Goal: Information Seeking & Learning: Learn about a topic

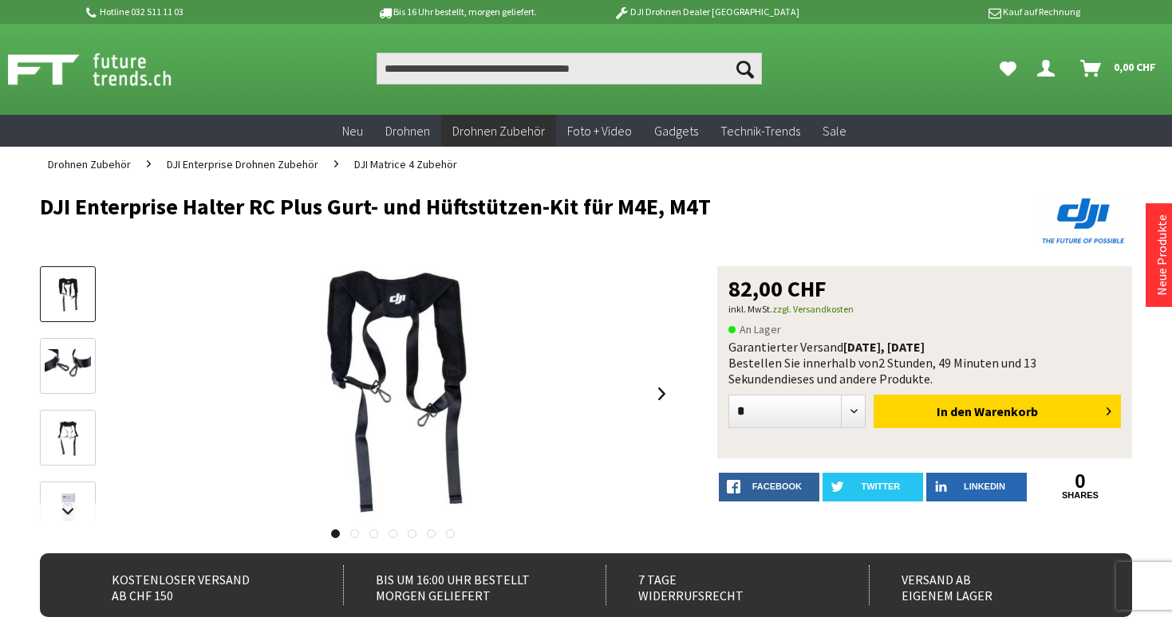
drag, startPoint x: 30, startPoint y: 198, endPoint x: 709, endPoint y: 203, distance: 678.7
click at [709, 203] on div "Menü schließen Kategorien Neu Drohnen Drohnen Zubehör DJI Enterprise Drohnen Zu…" at bounding box center [586, 633] width 1172 height 903
copy h1 "DJI Enterprise Halter RC Plus Gurt- und Hüftstützen-Kit für M4E, M4T"
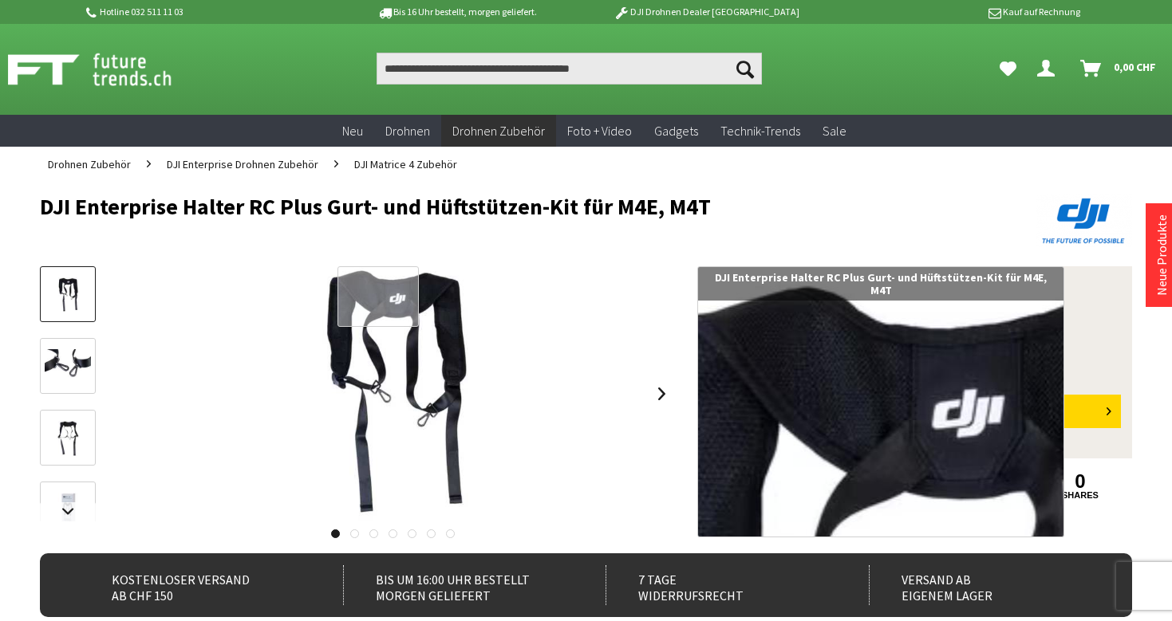
copy h1 "DJI Enterprise Halter RC Plus Gurt- und Hüftstützen-Kit für M4E, M4T"
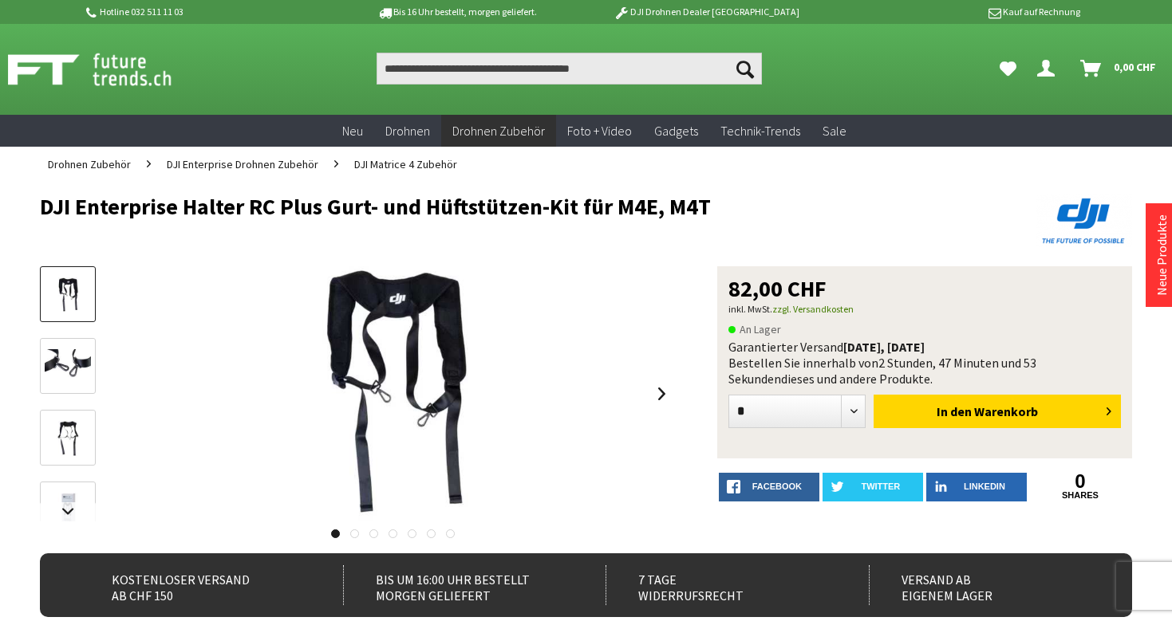
click at [475, 195] on h1 "DJI Enterprise Halter RC Plus Gurt- und Hüftstützen-Kit für M4E, M4T" at bounding box center [476, 207] width 873 height 24
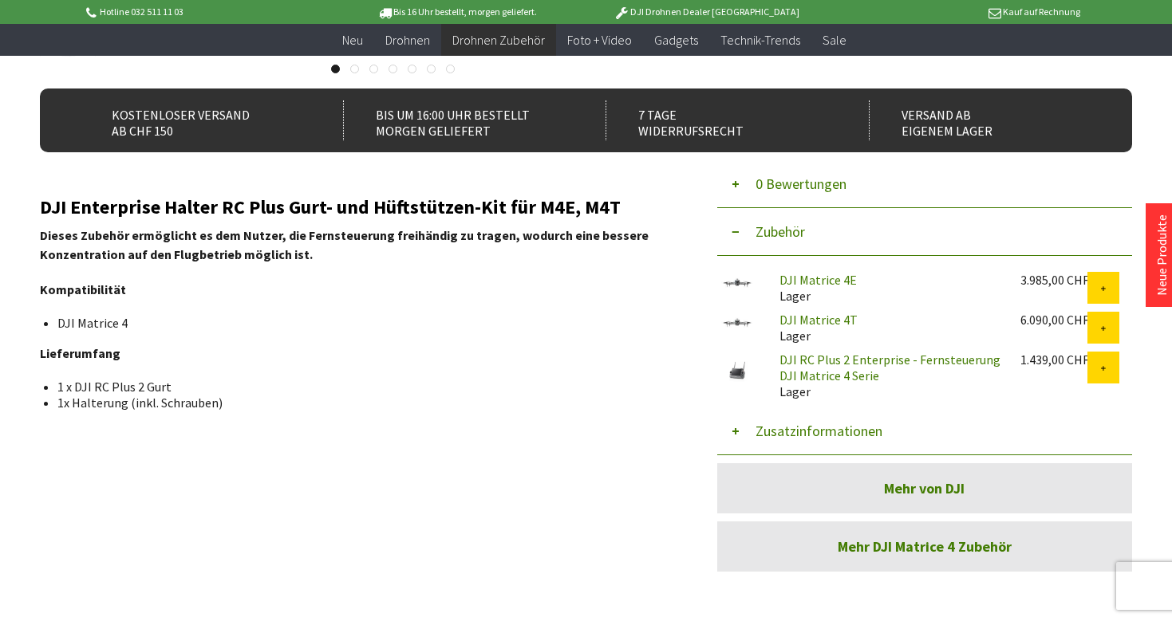
scroll to position [448, 0]
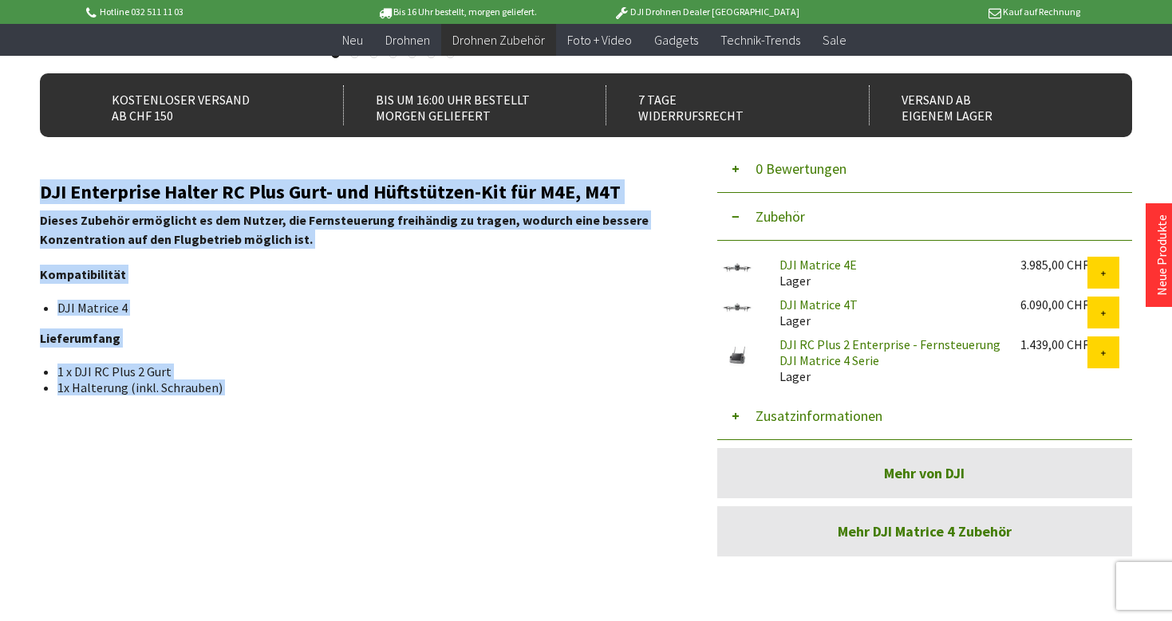
drag, startPoint x: 23, startPoint y: 178, endPoint x: 41, endPoint y: 193, distance: 23.8
click at [41, 193] on div "Menü schließen Kategorien Neu Drohnen Drohnen Zubehör DJI Enterprise Drohnen Zu…" at bounding box center [586, 153] width 1172 height 903
copy div "DJI Enterprise Halter RC Plus Gurt- und Hüftstützen-Kit für M4E, M4T Dieses Zub…"
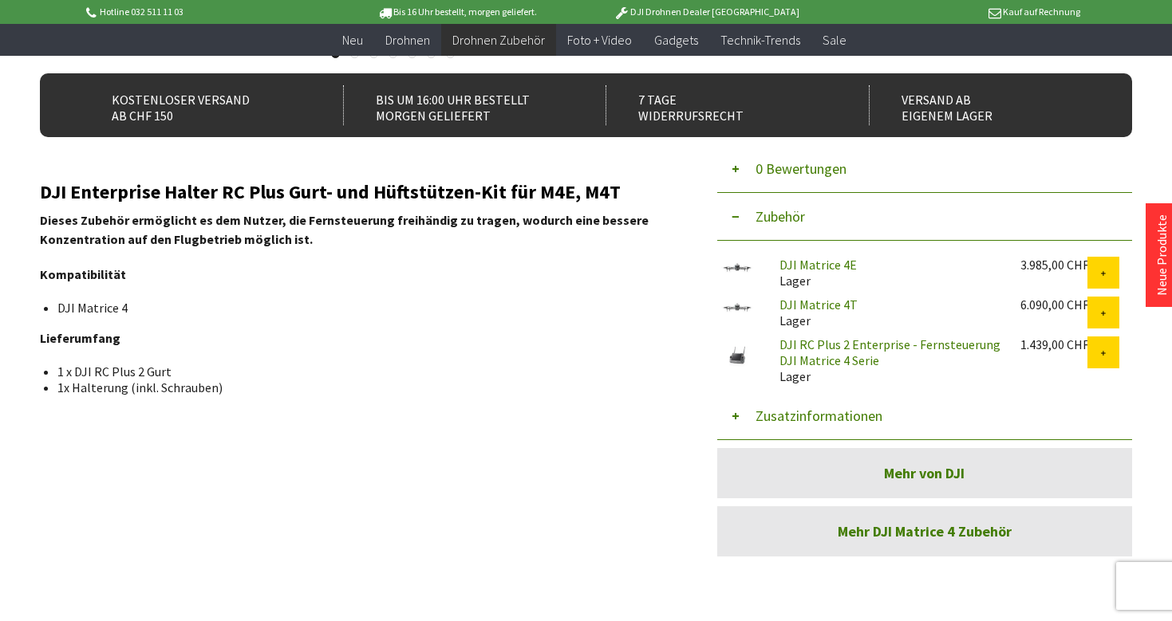
click at [194, 258] on div "DJI Enterprise Halter RC Plus Gurt- und Hüftstützen-Kit für M4E, M4T Dieses Zub…" at bounding box center [356, 289] width 633 height 214
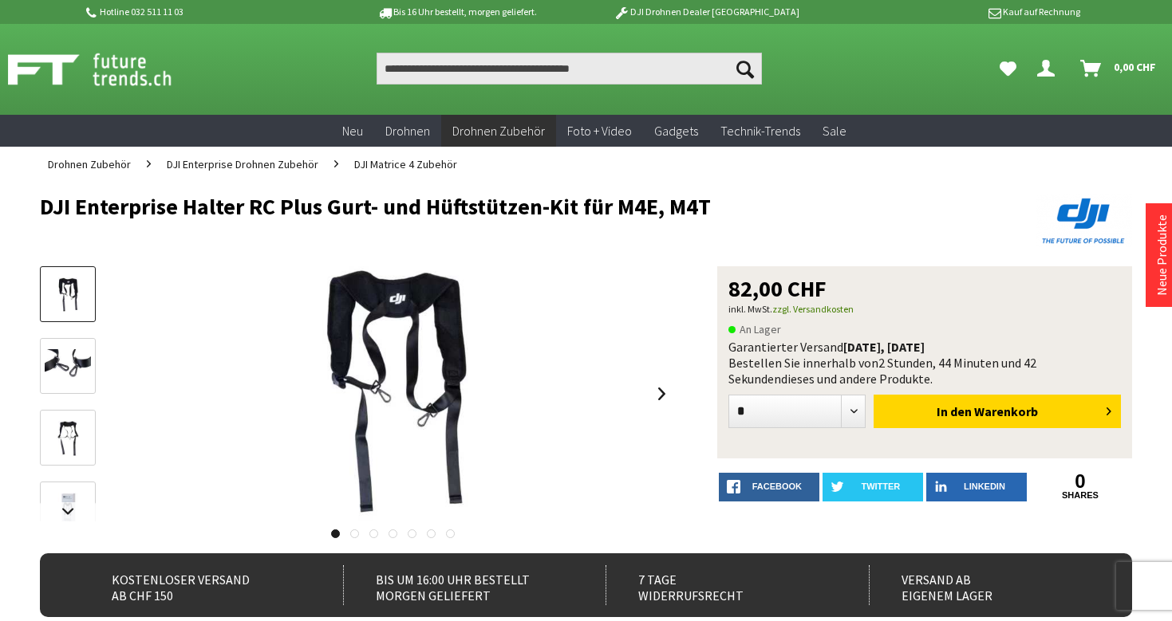
scroll to position [1, 0]
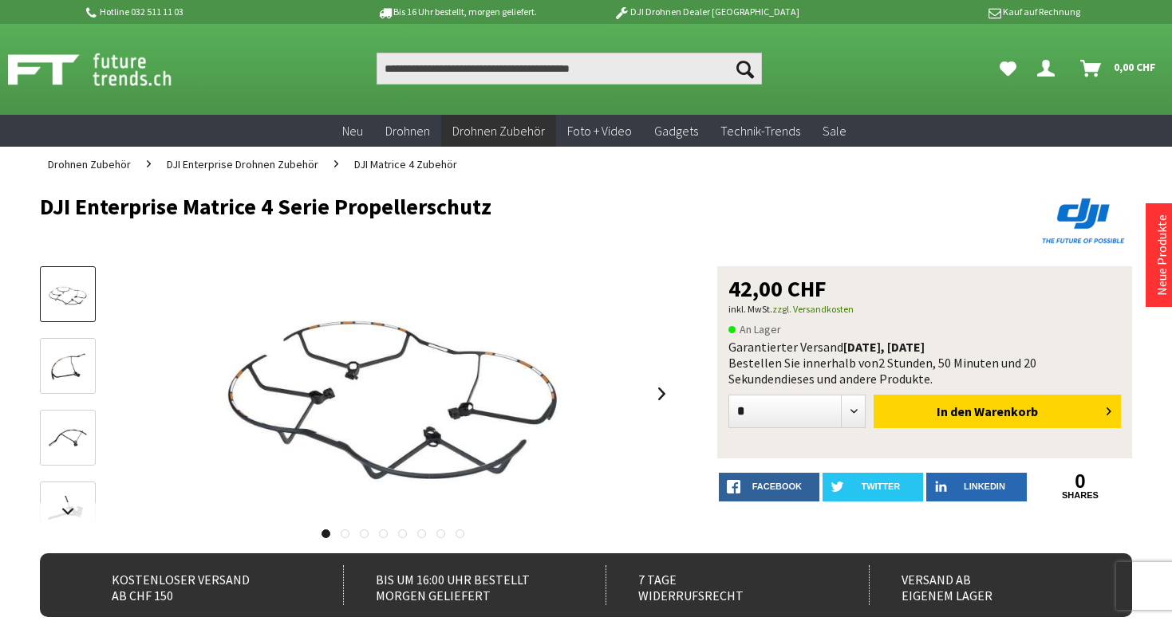
drag, startPoint x: 25, startPoint y: 203, endPoint x: 548, endPoint y: 211, distance: 523.2
click at [548, 211] on div "Menü schließen Kategorien Neu Drohnen Drohnen Zubehör DJI Enterprise Drohnen Zu…" at bounding box center [586, 613] width 1172 height 863
copy h1 "DJI Enterprise Matrice 4 Serie Propellerschutz"
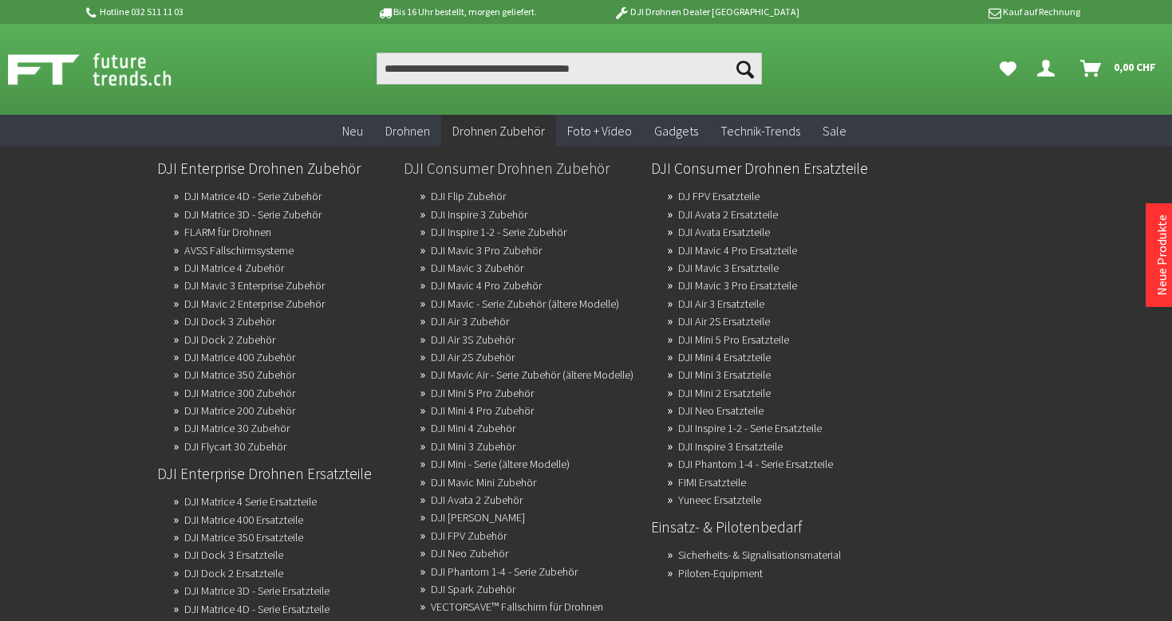
click at [571, 157] on link "DJI Consumer Drohnen Zubehör" at bounding box center [521, 168] width 234 height 27
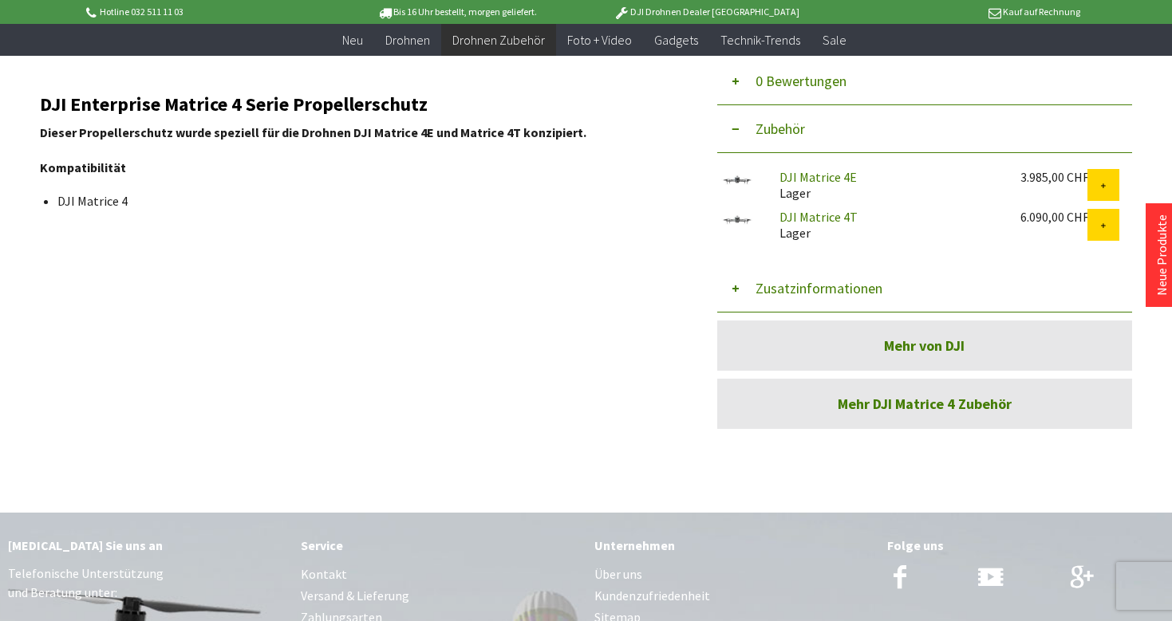
scroll to position [537, 0]
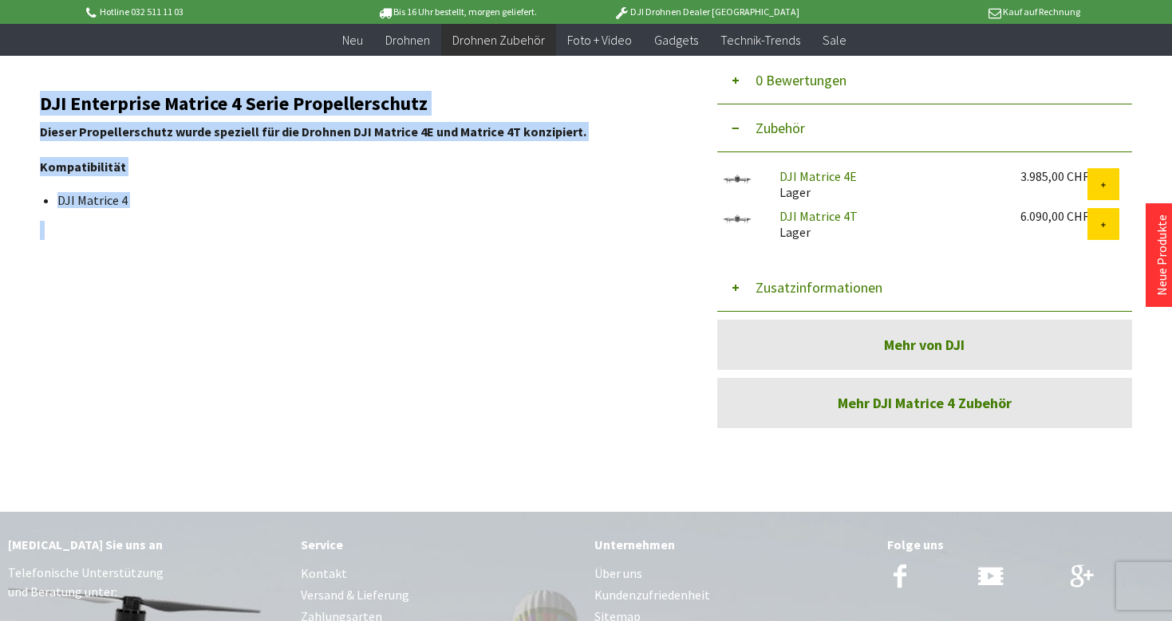
drag, startPoint x: 22, startPoint y: 97, endPoint x: 44, endPoint y: 104, distance: 23.2
click at [44, 104] on div "Menü schließen Kategorien Neu Drohnen Drohnen Zubehör DJI Enterprise Drohnen Zu…" at bounding box center [586, 44] width 1172 height 863
copy div "DJI Enterprise Matrice 4 Serie Propellerschutz Dieser Propellerschutz wurde spe…"
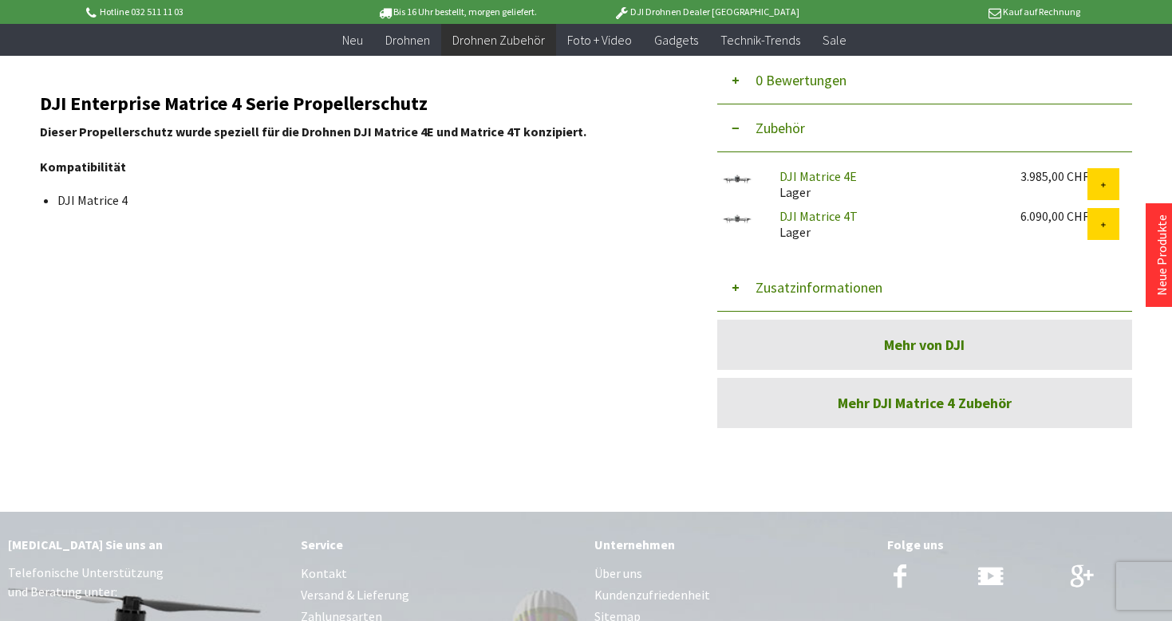
click at [175, 195] on li "DJI Matrice 4" at bounding box center [358, 200] width 603 height 16
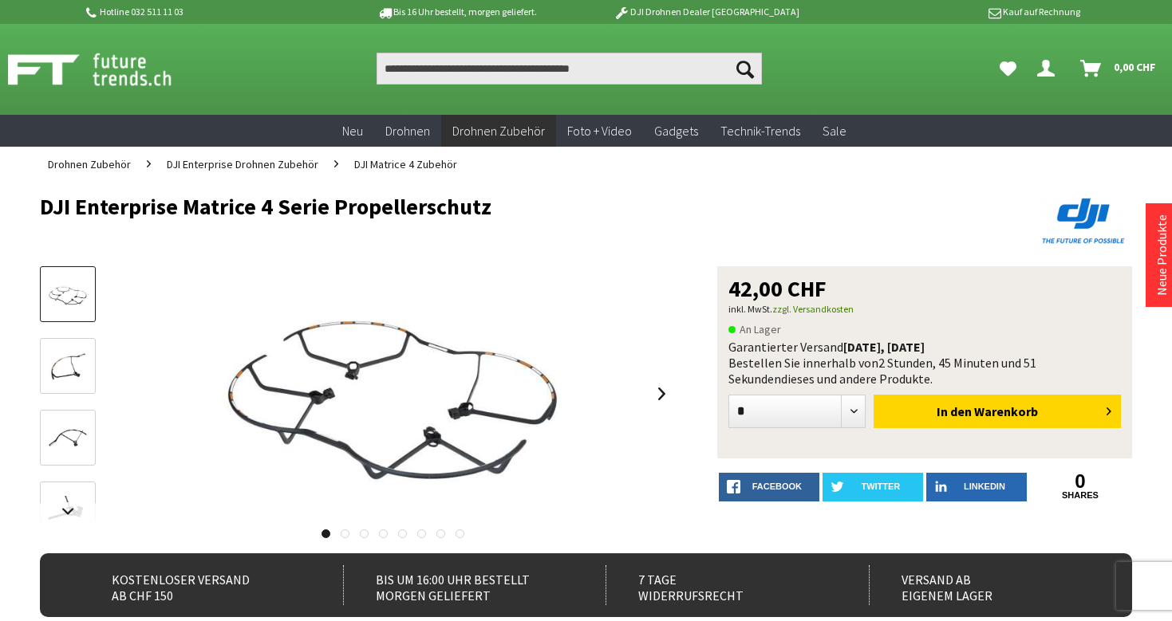
scroll to position [0, 0]
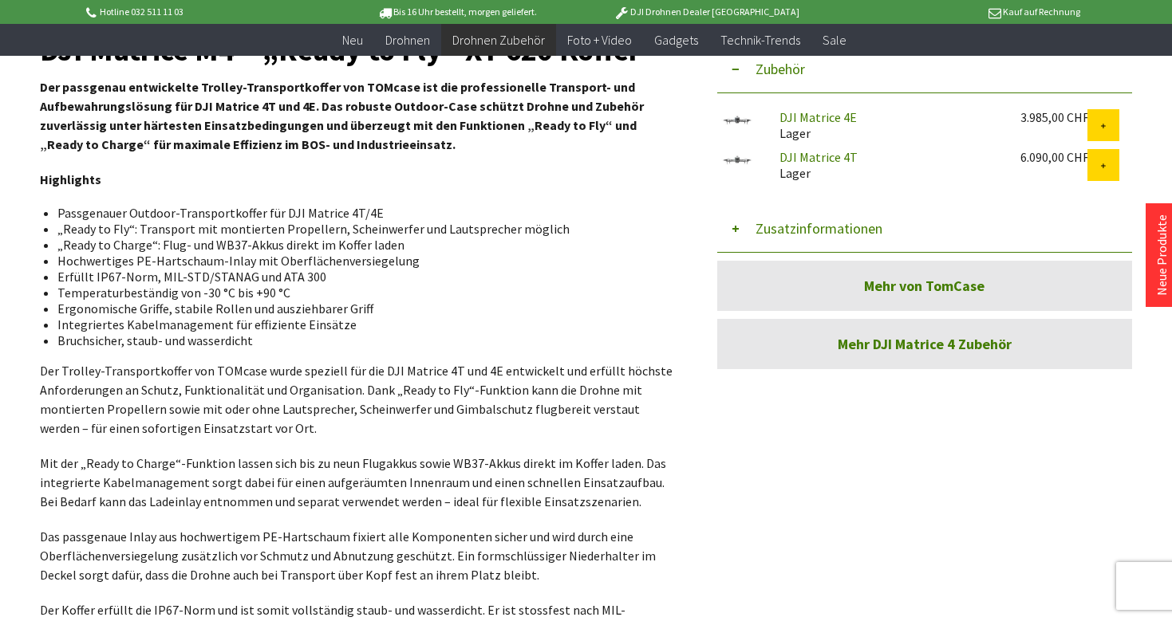
drag, startPoint x: 572, startPoint y: 332, endPoint x: 509, endPoint y: 337, distance: 63.2
click at [541, 341] on ul "Passgenauer Outdoor-Transportkoffer für DJI Matrice 4T/4E „Ready to Fly“: Trans…" at bounding box center [357, 277] width 608 height 144
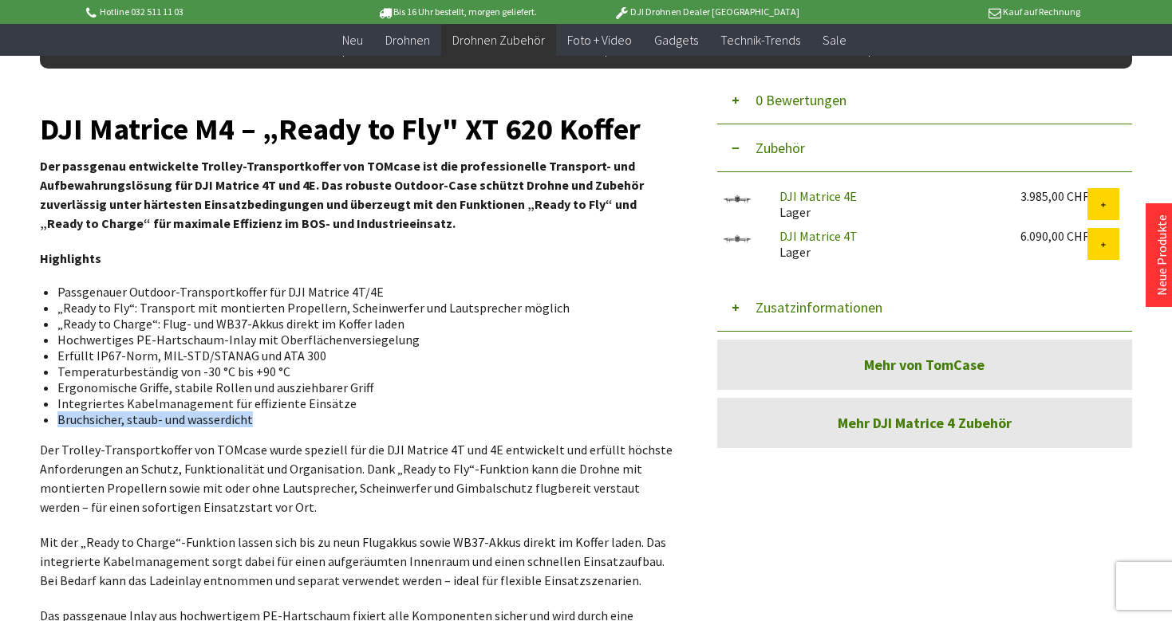
scroll to position [498, 0]
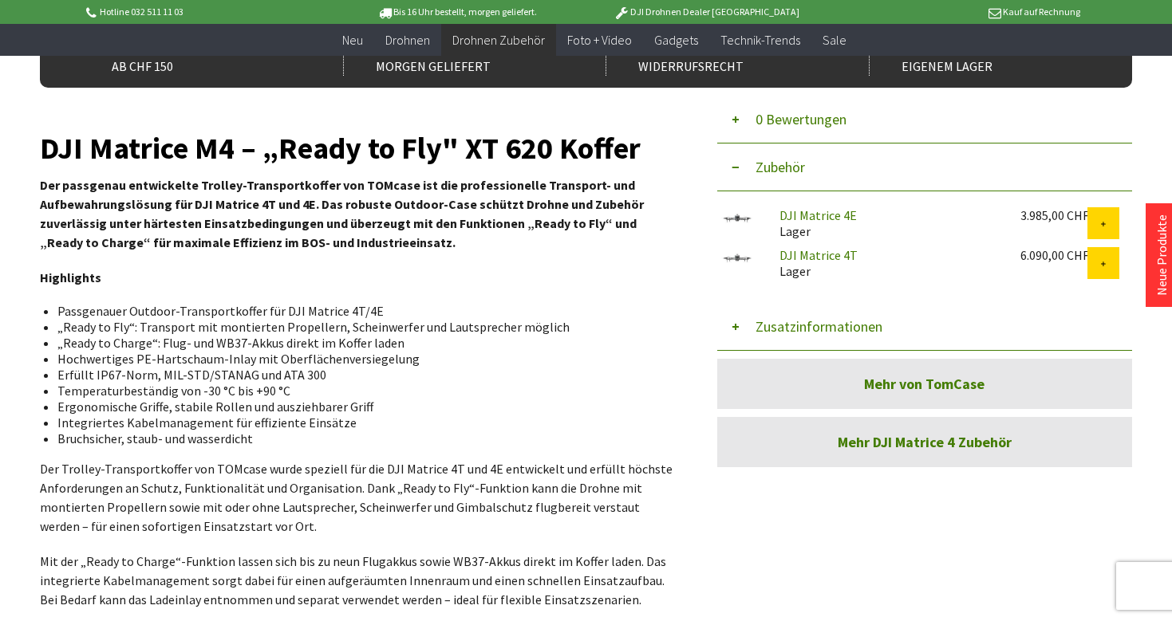
click at [509, 337] on li "„Ready to Charge“: Flug- und WB37-Akkus direkt im Koffer laden" at bounding box center [358, 343] width 603 height 16
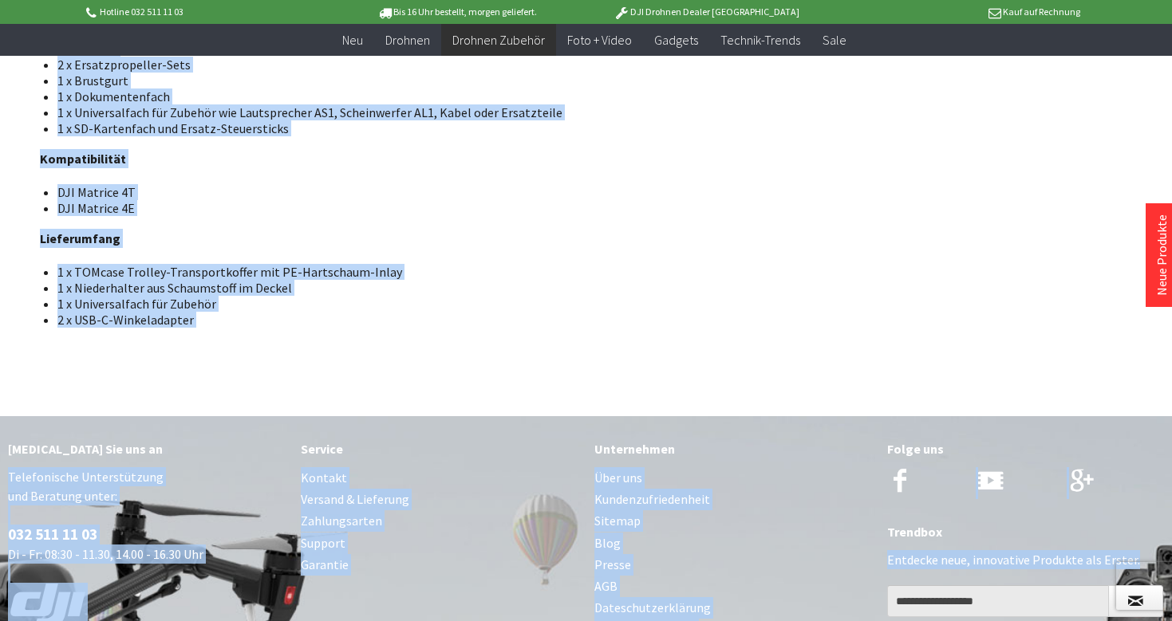
scroll to position [1640, 0]
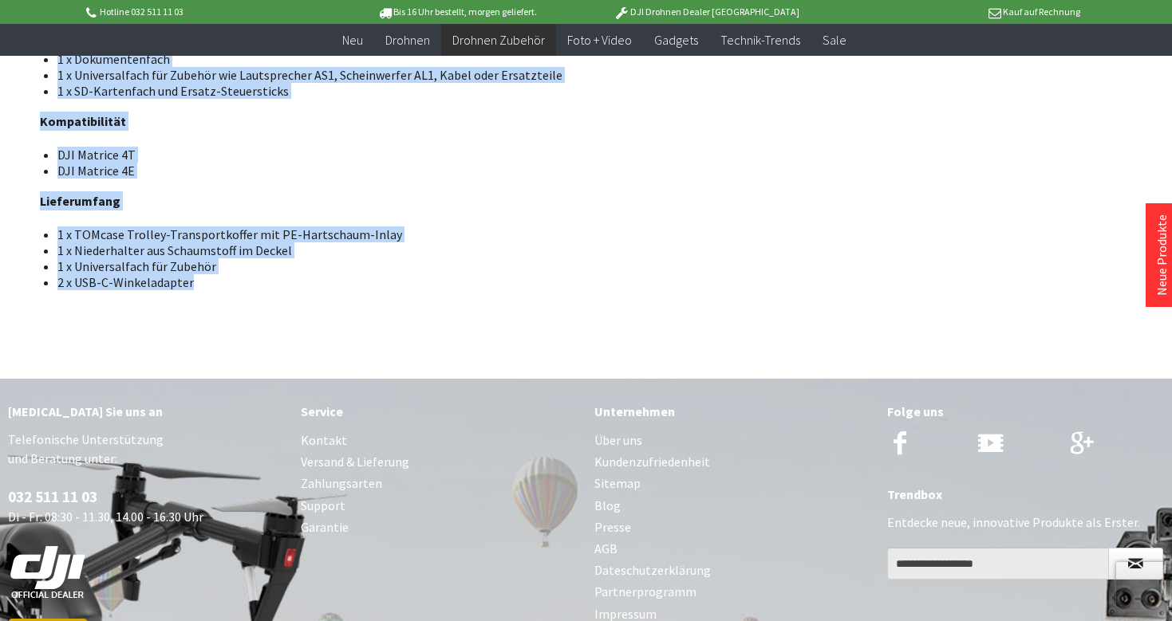
drag, startPoint x: 45, startPoint y: 126, endPoint x: 193, endPoint y: 291, distance: 221.4
copy div "DJI Matrice M4 – „Ready to Fly" XT 620 Koffer Der passgenau entwickelte Trolley…"
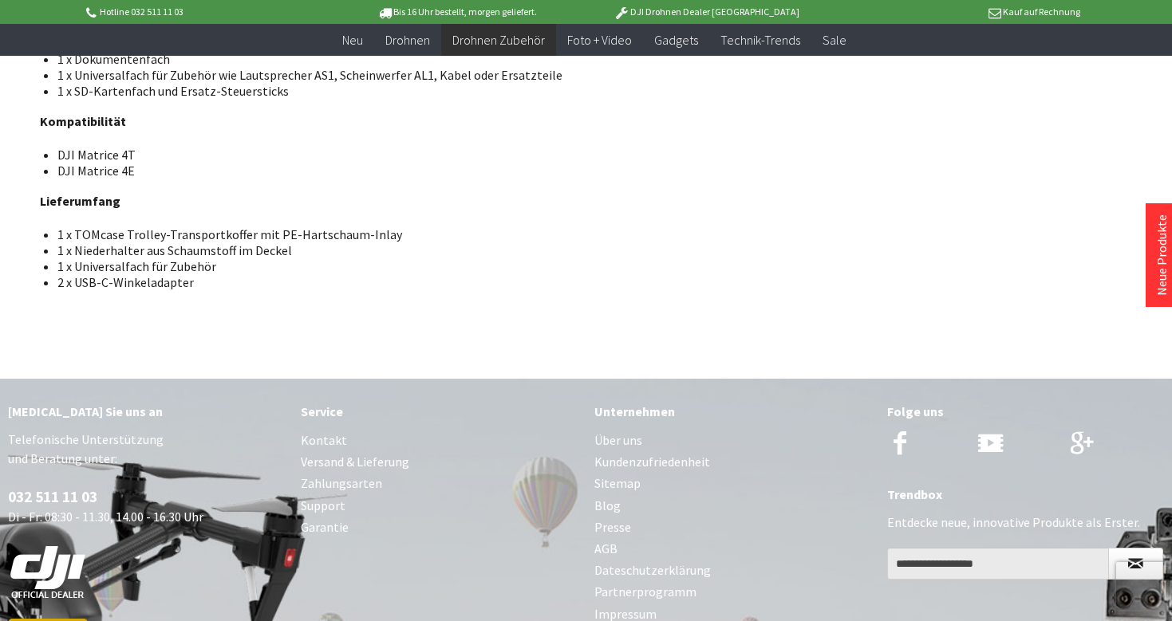
click at [234, 238] on li "1 x TOMcase Trolley-Transportkoffer mit PE-Hartschaum-Inlay" at bounding box center [358, 234] width 603 height 16
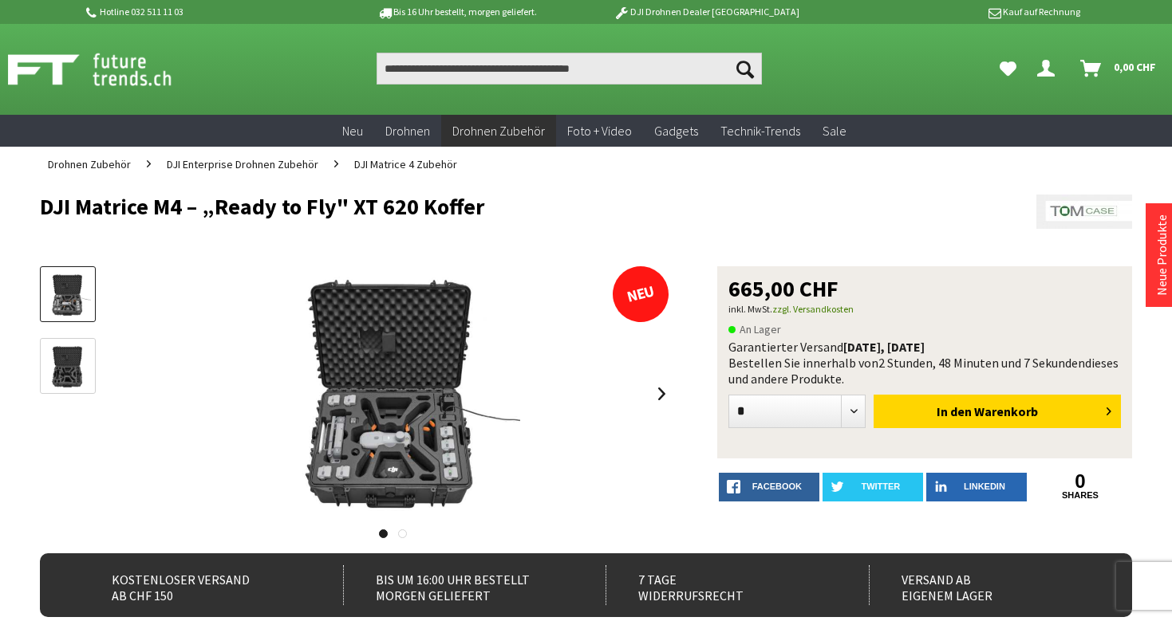
scroll to position [0, 0]
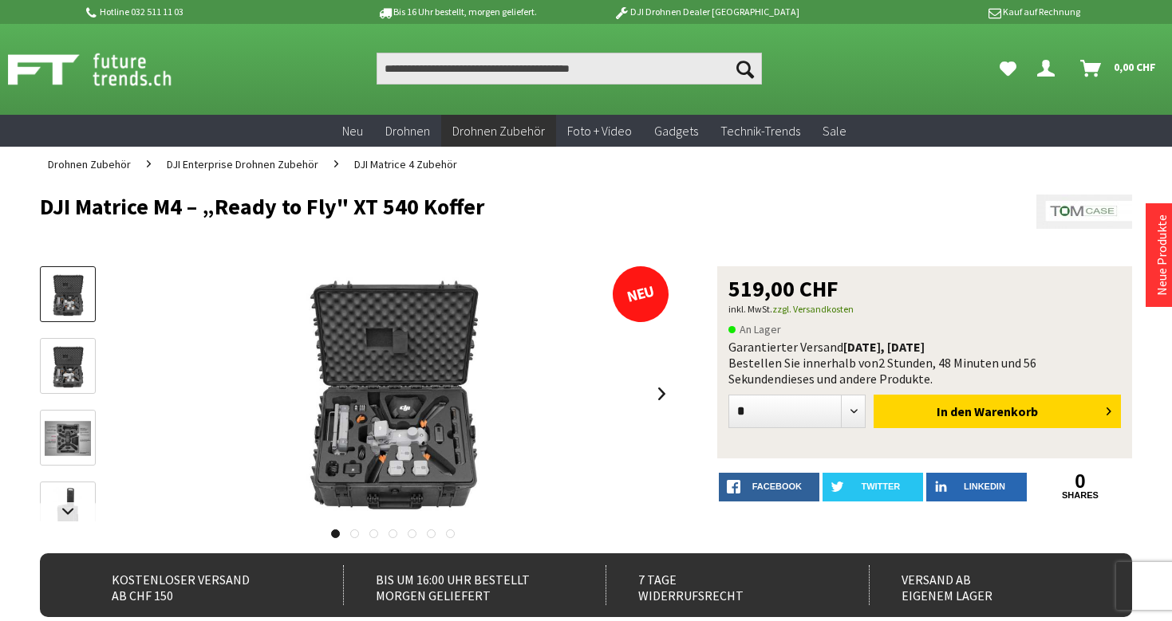
click at [494, 213] on h1 "DJI Matrice M4 – „Ready to Fly" XT 540 Koffer" at bounding box center [476, 207] width 873 height 24
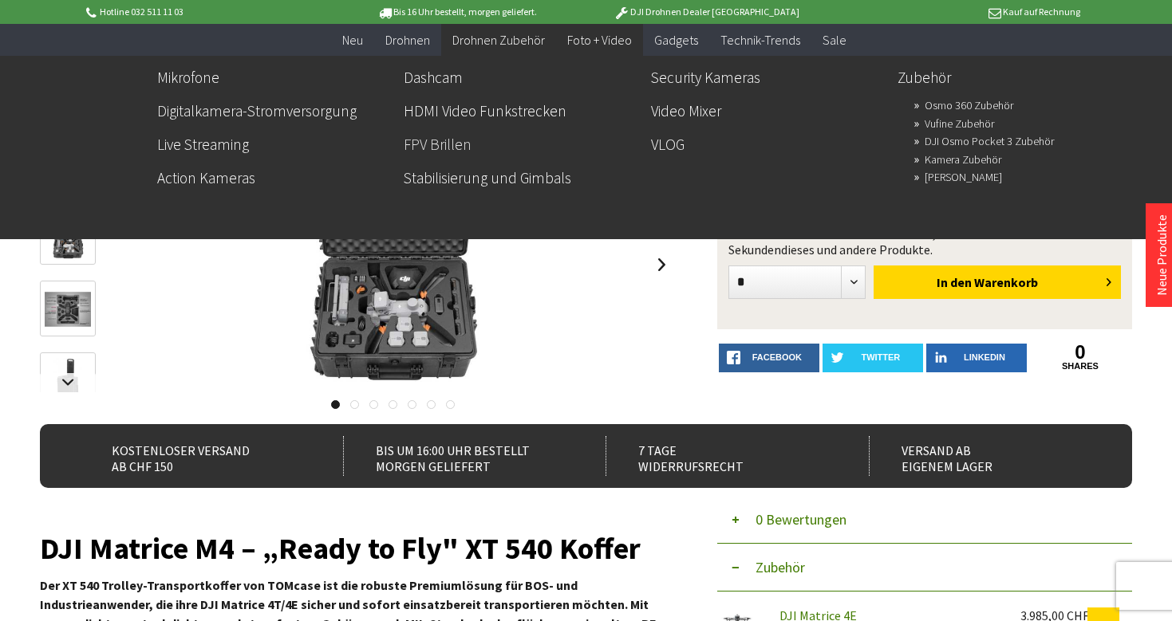
scroll to position [511, 0]
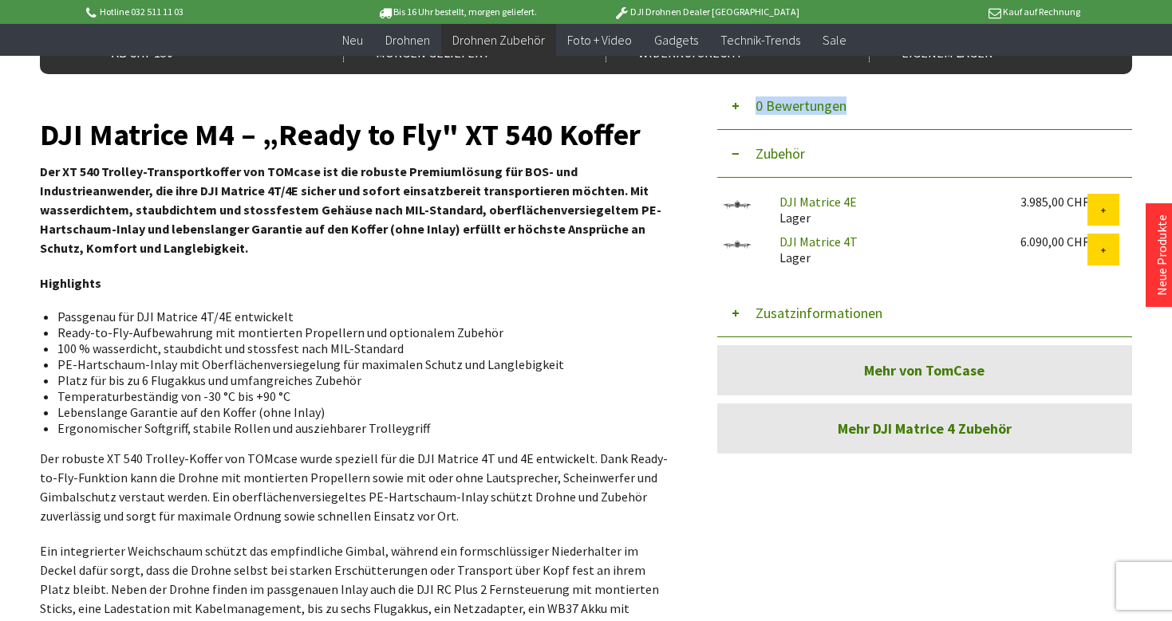
drag, startPoint x: 20, startPoint y: 126, endPoint x: 27, endPoint y: 138, distance: 14.0
click at [27, 136] on div "Menü schließen Kategorien Neu Drohnen Drohnen Zubehör DJI Enterprise Drohnen Zu…" at bounding box center [586, 582] width 1172 height 1887
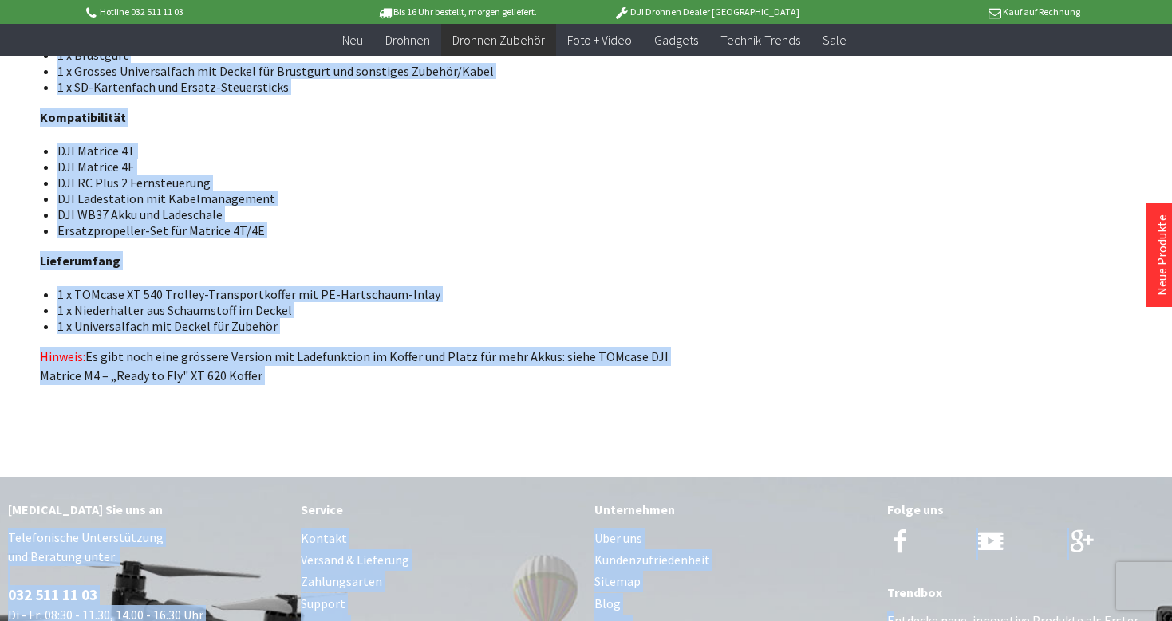
scroll to position [1766, 0]
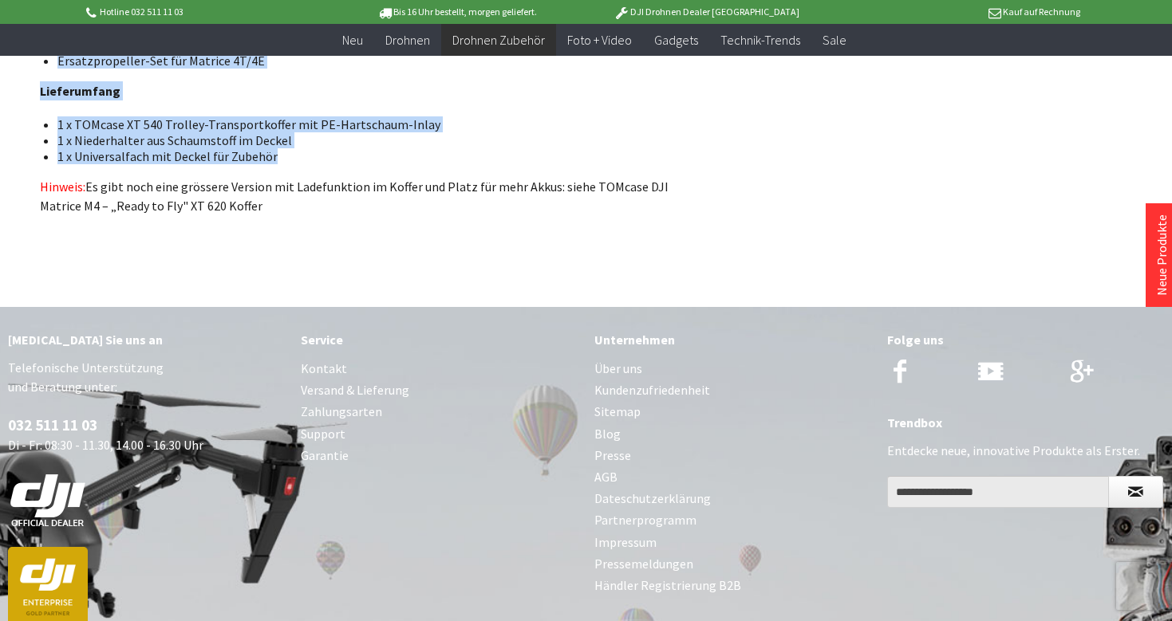
drag, startPoint x: 41, startPoint y: 133, endPoint x: 300, endPoint y: 152, distance: 259.8
copy div "DJI Matrice M4 – „Ready to Fly" XT 540 Koffer Der XT 540 Trolley-Transportkoffe…"
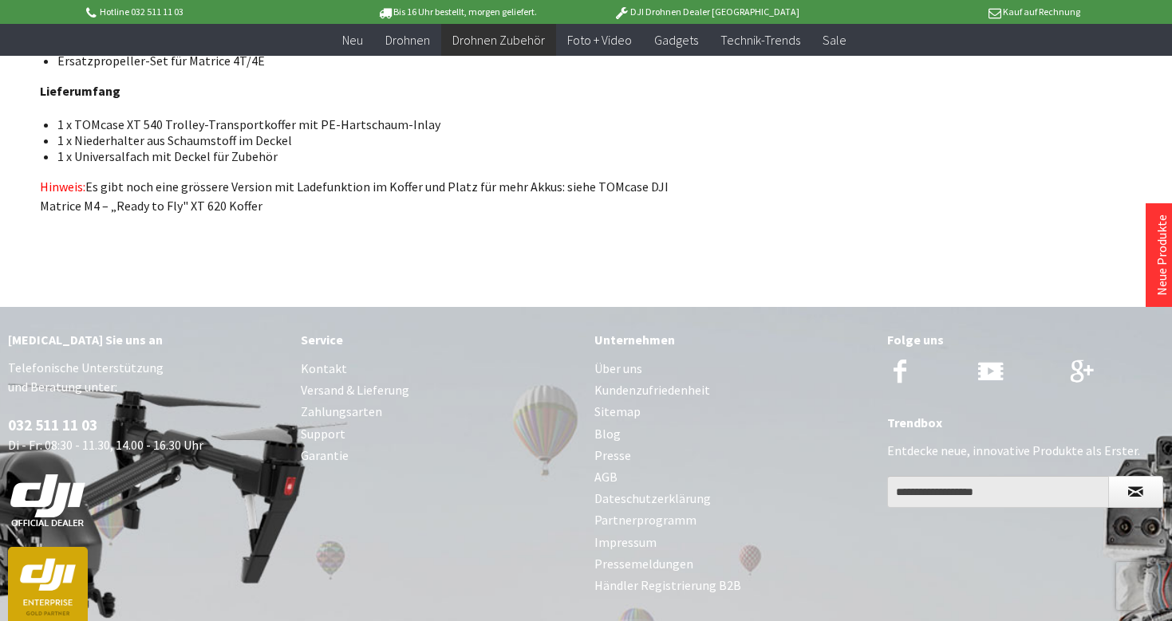
click at [299, 148] on li "1 x Universalfach mit Deckel für Zubehör" at bounding box center [358, 156] width 603 height 16
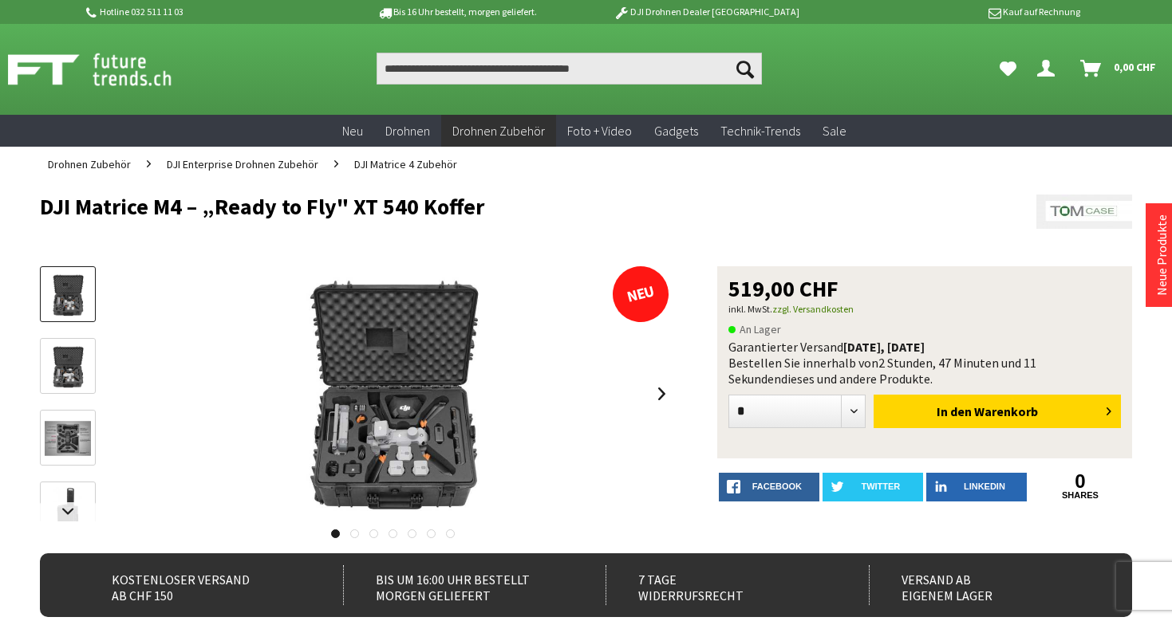
scroll to position [0, 0]
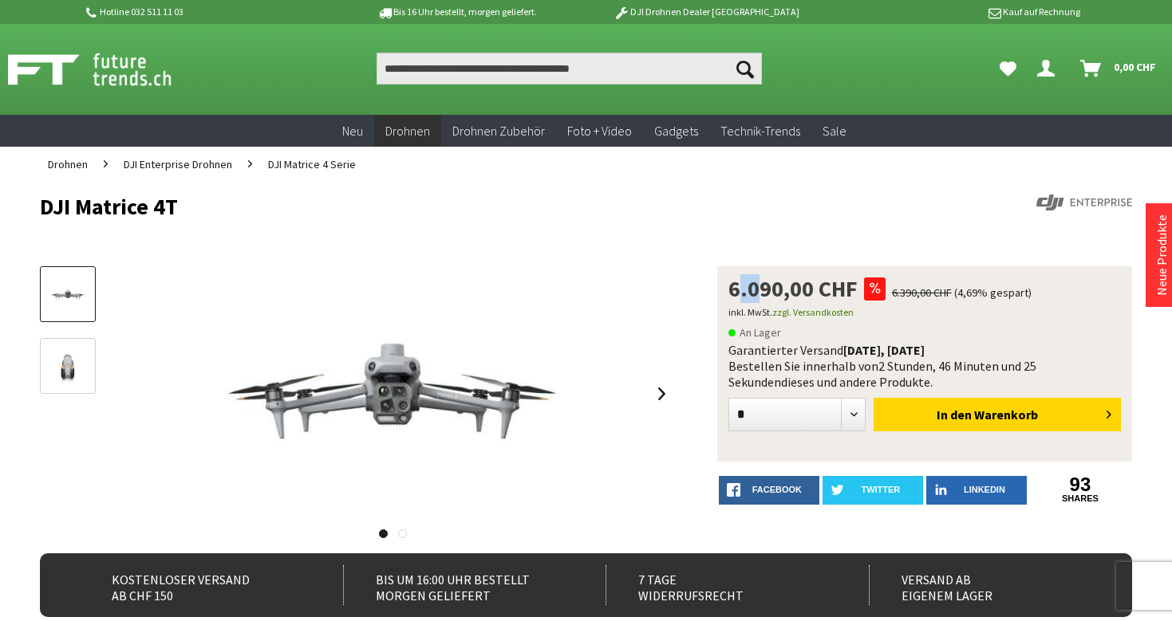
drag, startPoint x: 729, startPoint y: 285, endPoint x: 748, endPoint y: 286, distance: 19.2
click at [748, 286] on span "6.090,00 CHF" at bounding box center [792, 289] width 129 height 22
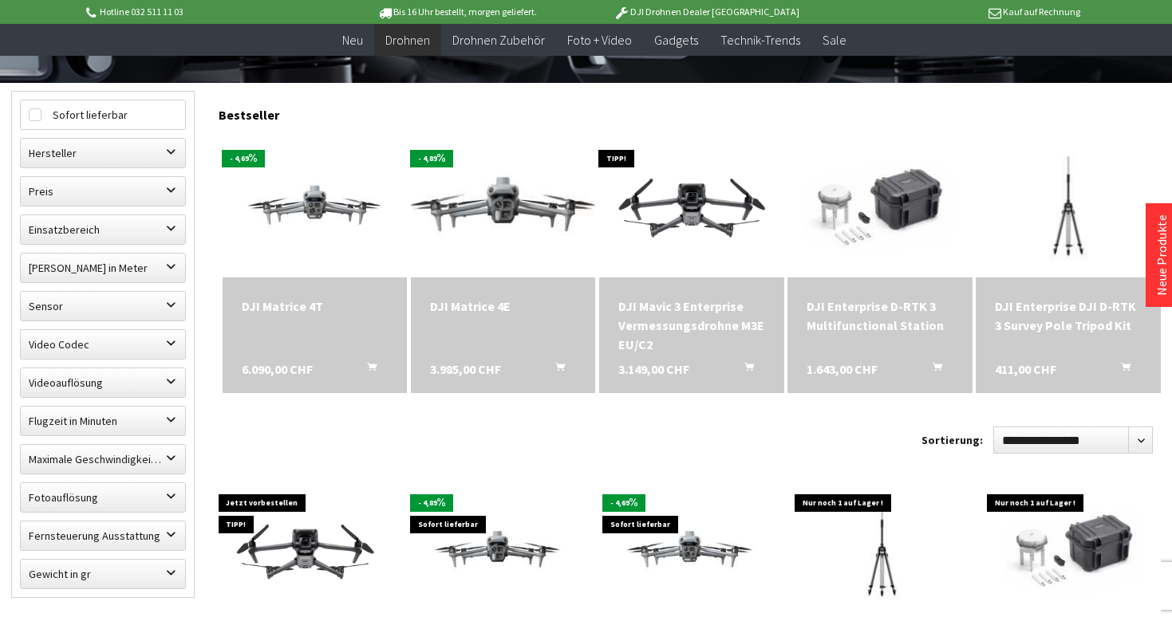
click at [486, 256] on img at bounding box center [503, 206] width 258 height 146
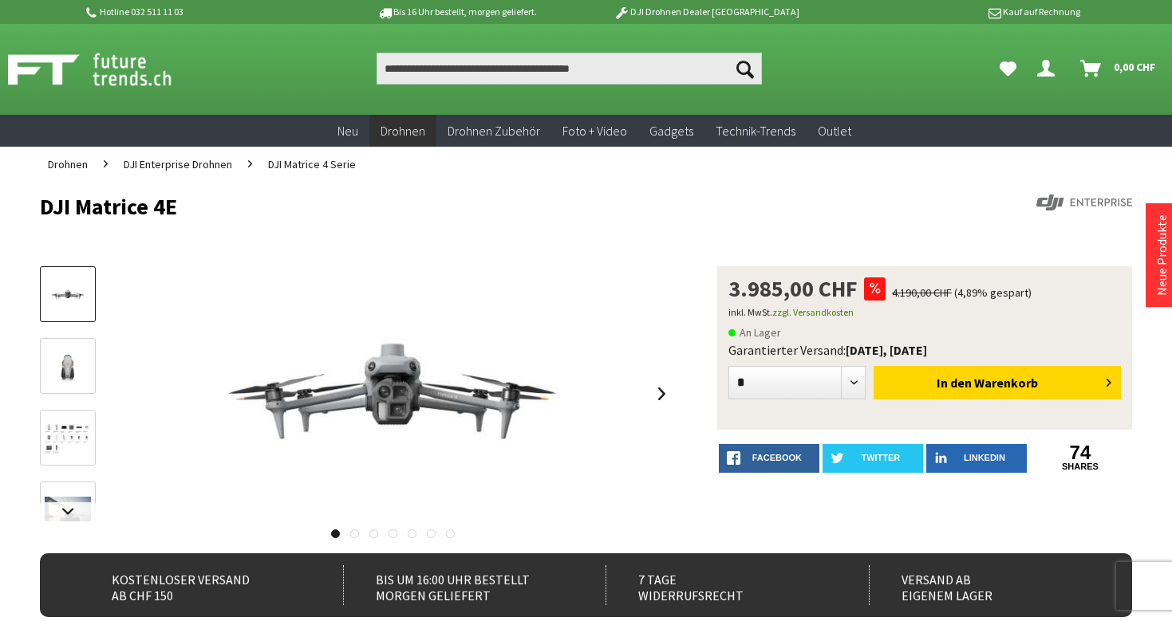
drag, startPoint x: 45, startPoint y: 211, endPoint x: 256, endPoint y: 211, distance: 210.5
click at [258, 211] on h1 "DJI Matrice 4E" at bounding box center [476, 207] width 873 height 24
copy h1 "DJI Matrice 4E"
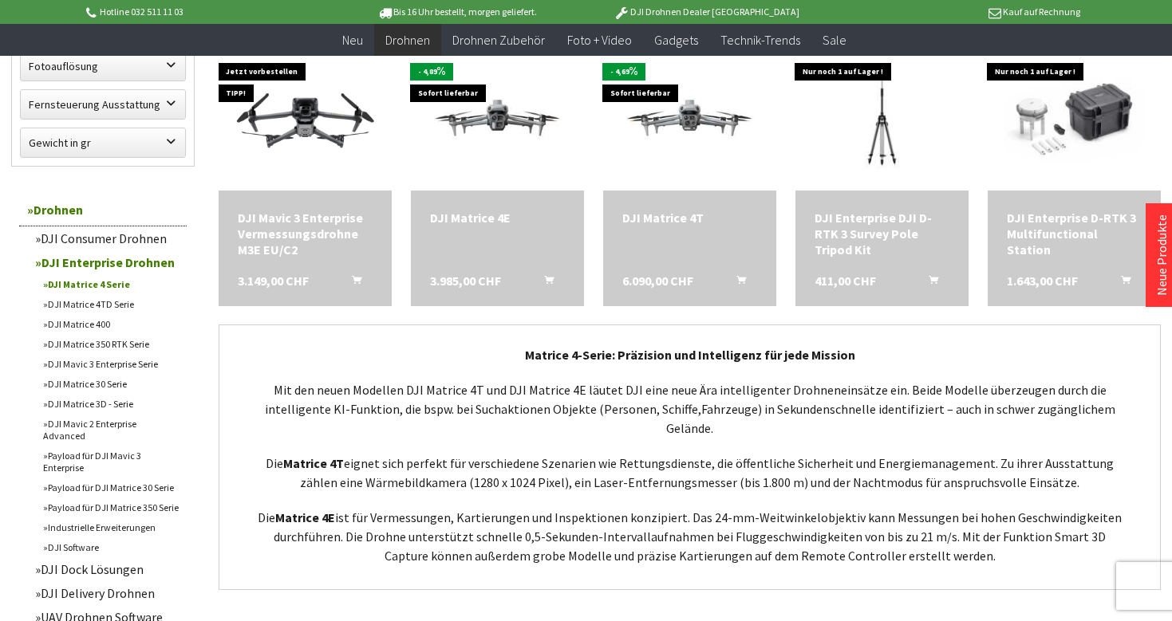
scroll to position [864, 0]
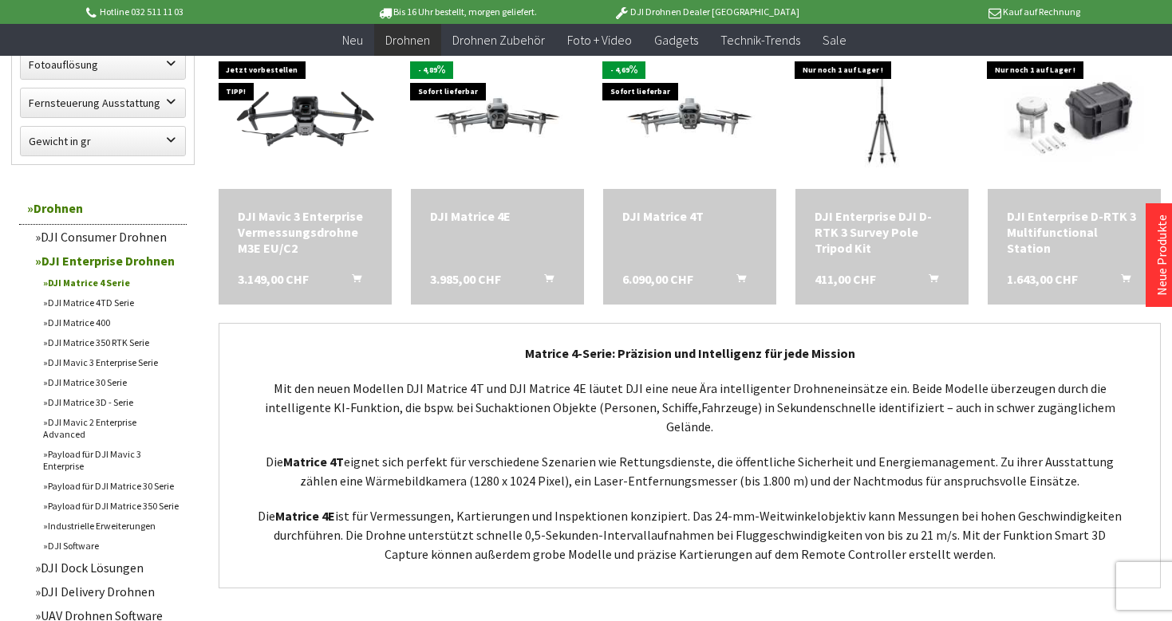
click at [104, 301] on link "DJI Matrice 4TD Serie" at bounding box center [111, 303] width 152 height 20
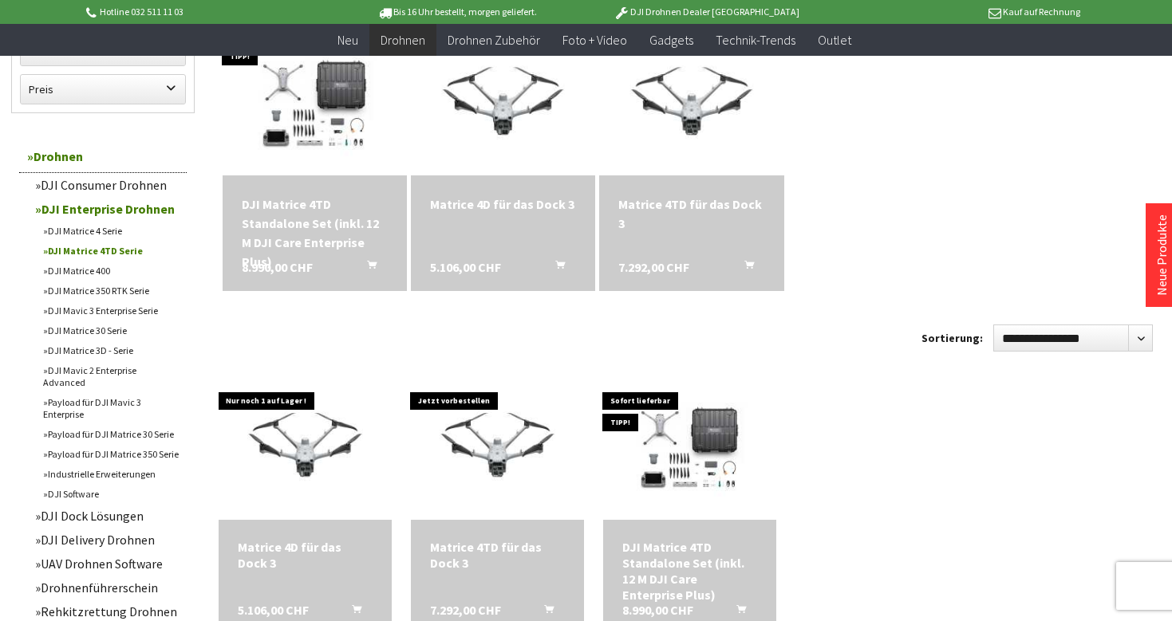
scroll to position [533, 0]
click at [92, 271] on link "DJI Matrice 400" at bounding box center [111, 271] width 152 height 20
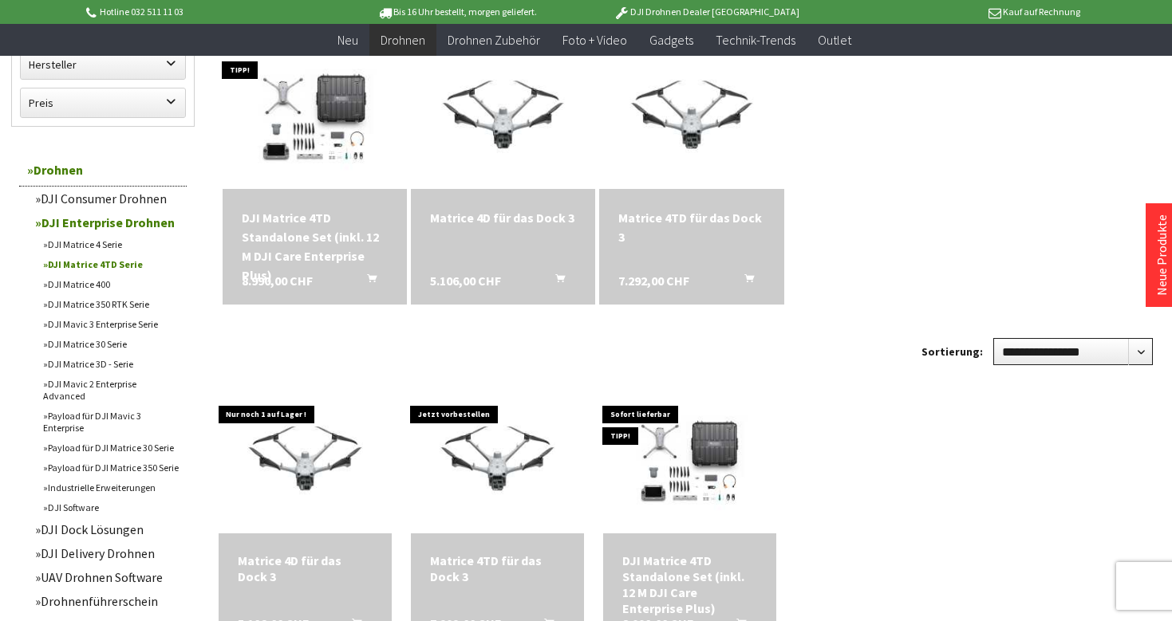
scroll to position [521, 0]
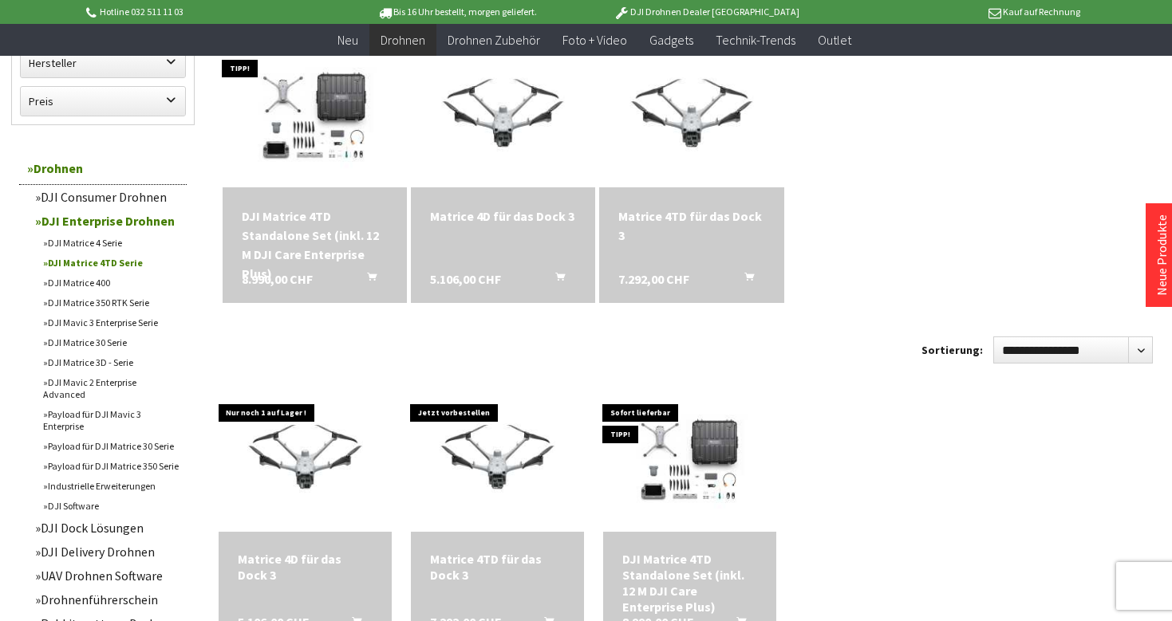
click at [115, 198] on link "DJI Consumer Drohnen" at bounding box center [106, 197] width 159 height 24
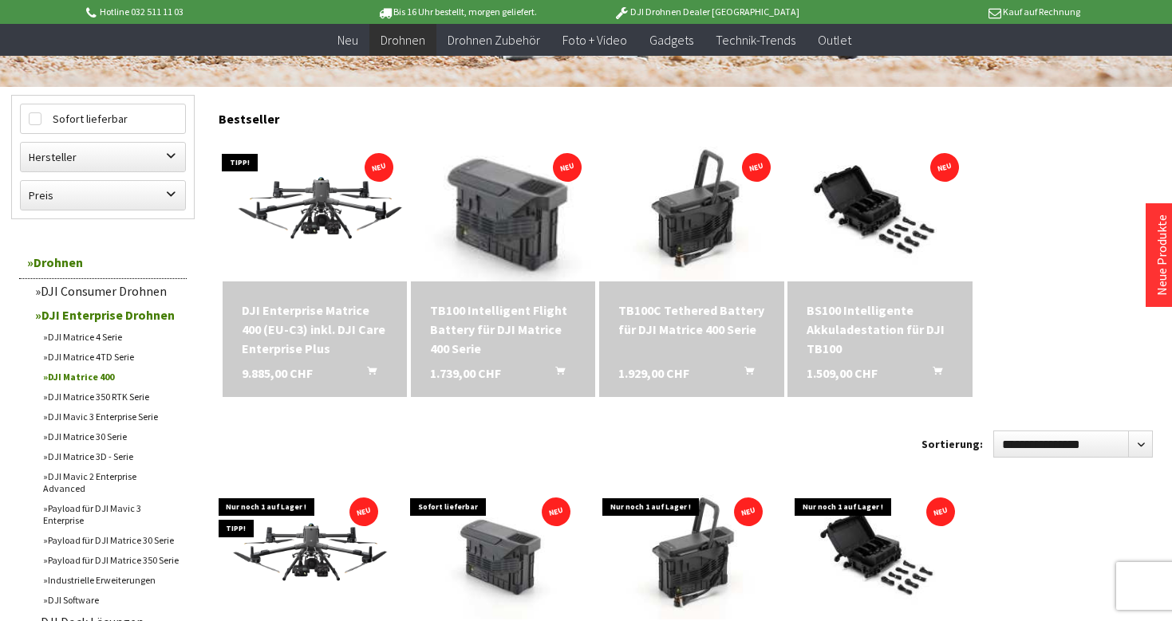
scroll to position [428, 0]
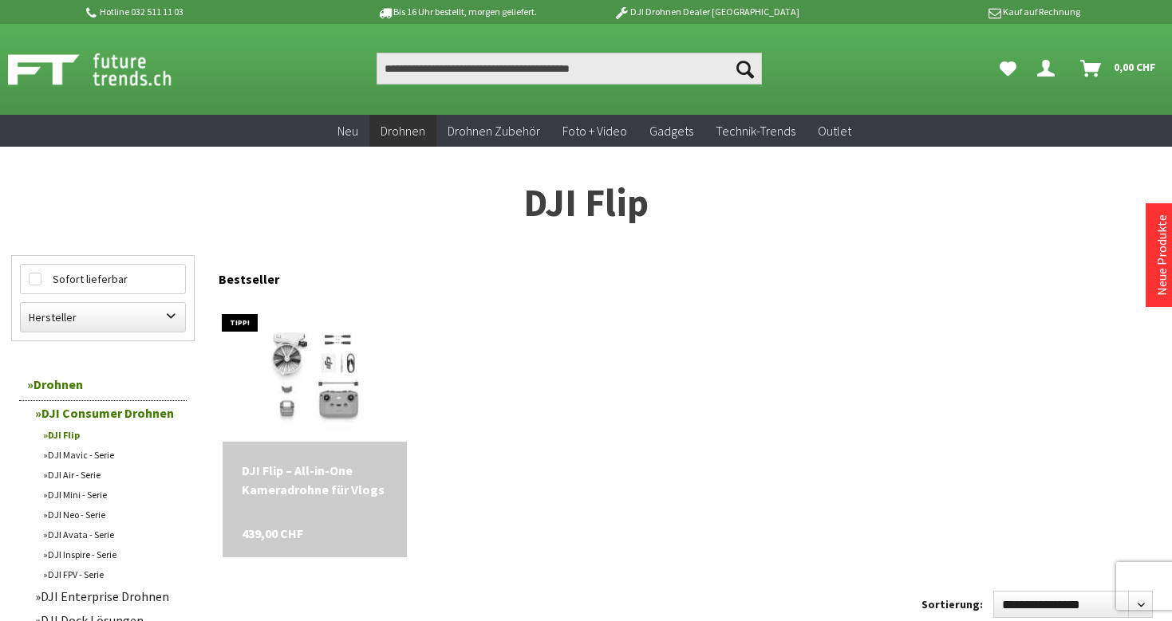
click at [73, 458] on link "DJI Mavic - Serie" at bounding box center [111, 455] width 152 height 20
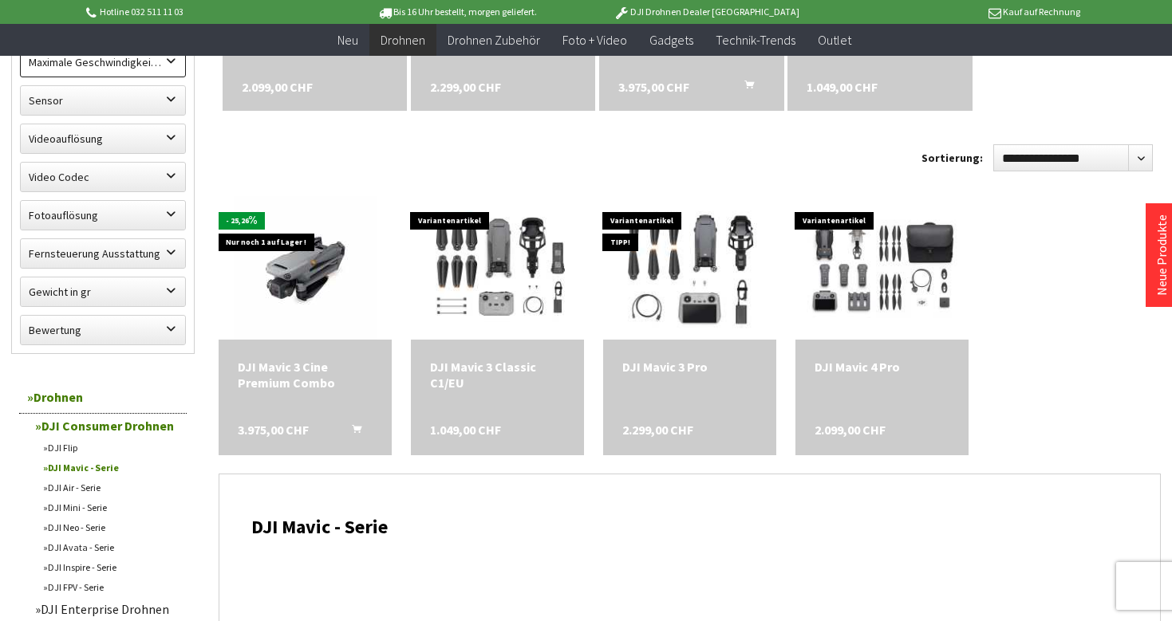
scroll to position [715, 0]
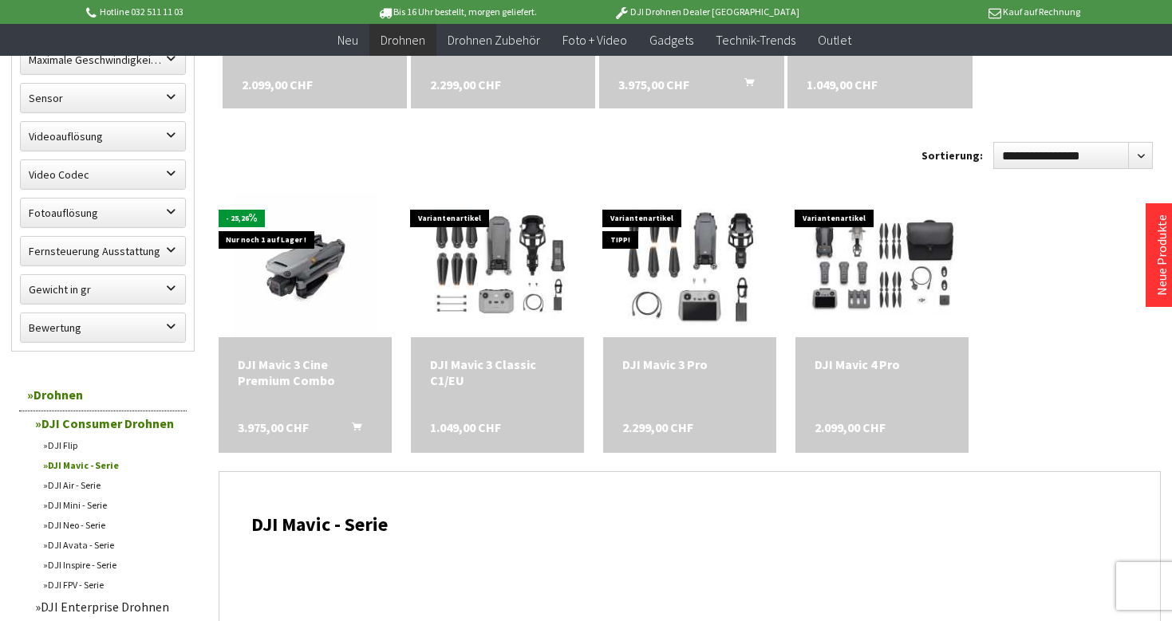
click at [93, 481] on link "DJI Air - Serie" at bounding box center [111, 485] width 152 height 20
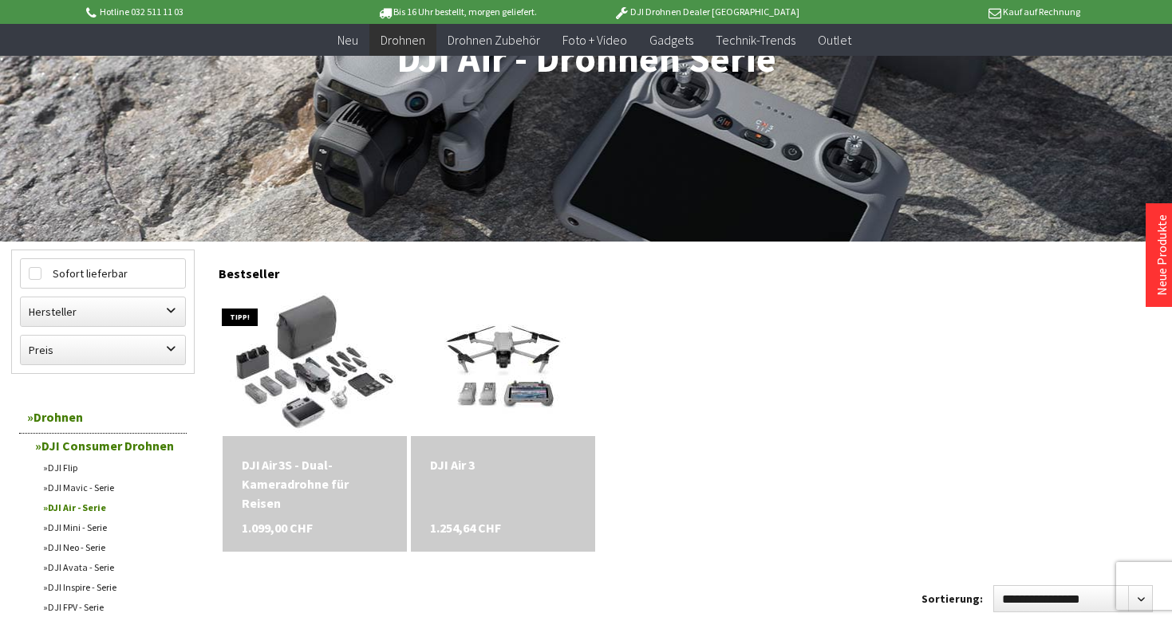
scroll to position [273, 0]
click at [84, 522] on link "DJI Mini - Serie" at bounding box center [111, 527] width 152 height 20
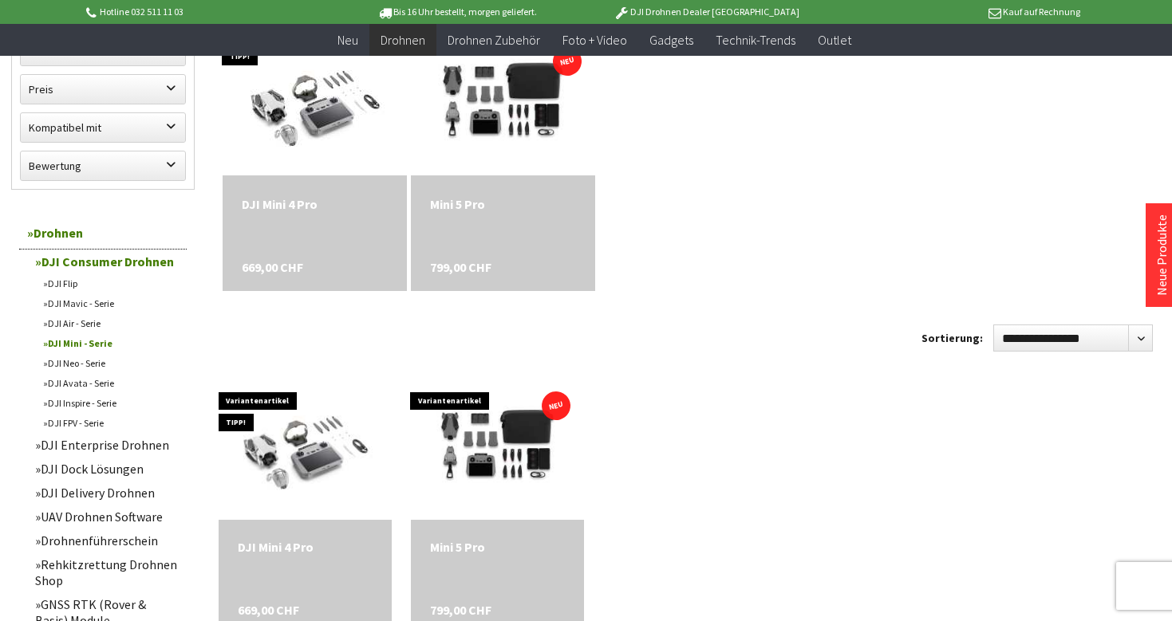
scroll to position [534, 0]
click at [89, 352] on link "DJI Neo - Serie" at bounding box center [111, 362] width 152 height 20
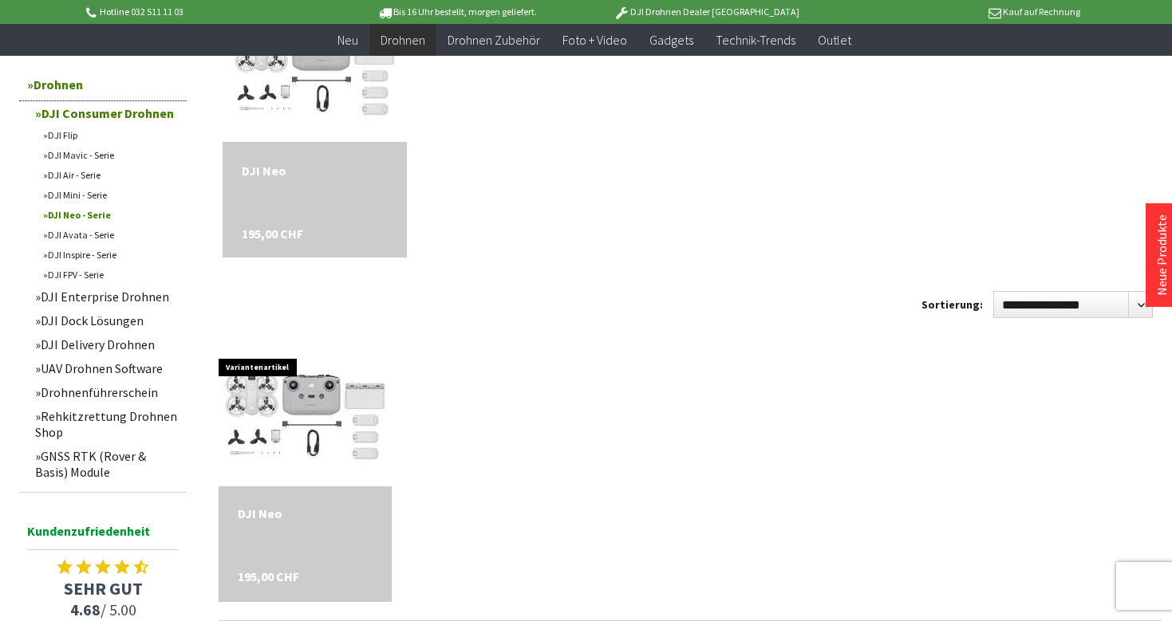
scroll to position [584, 0]
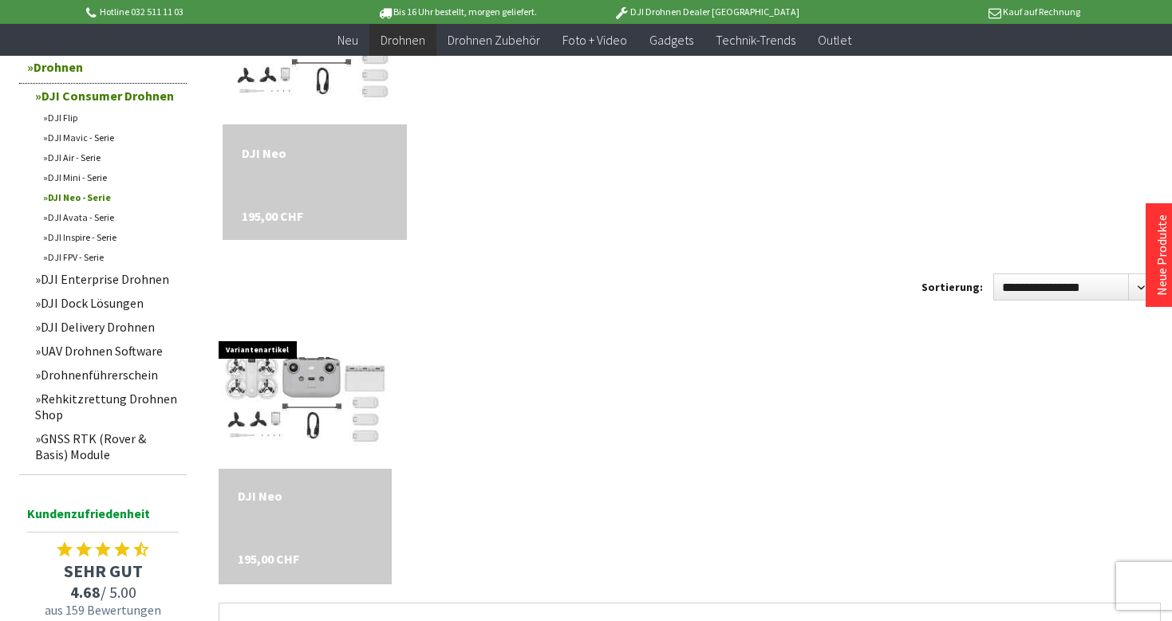
click at [70, 213] on link "DJI Avata - Serie" at bounding box center [111, 217] width 152 height 20
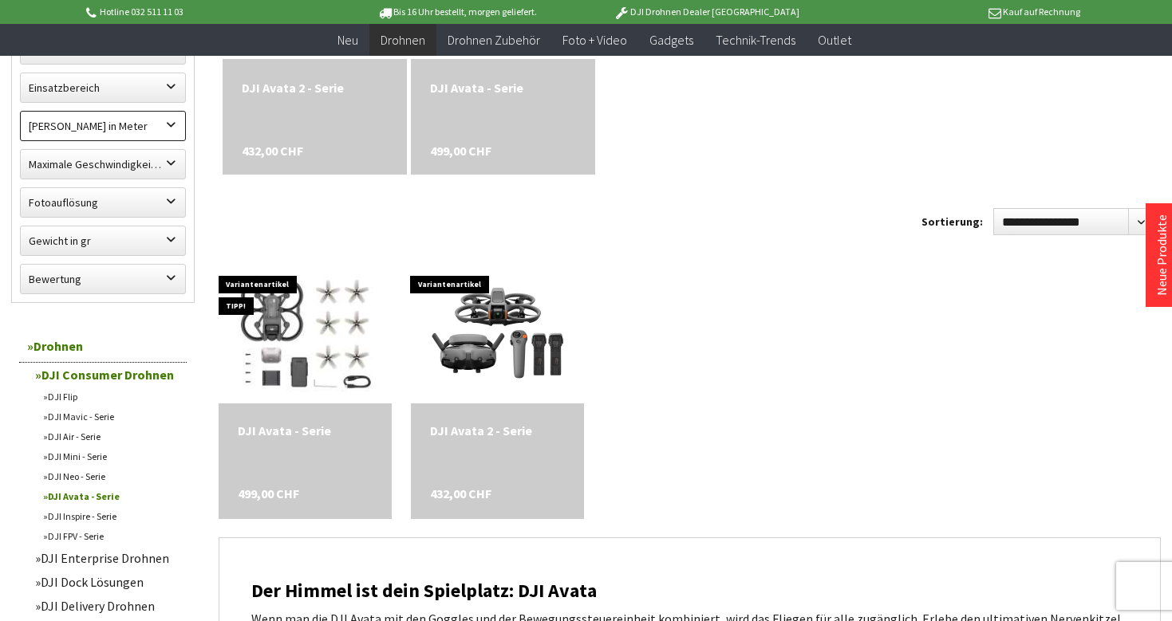
scroll to position [656, 0]
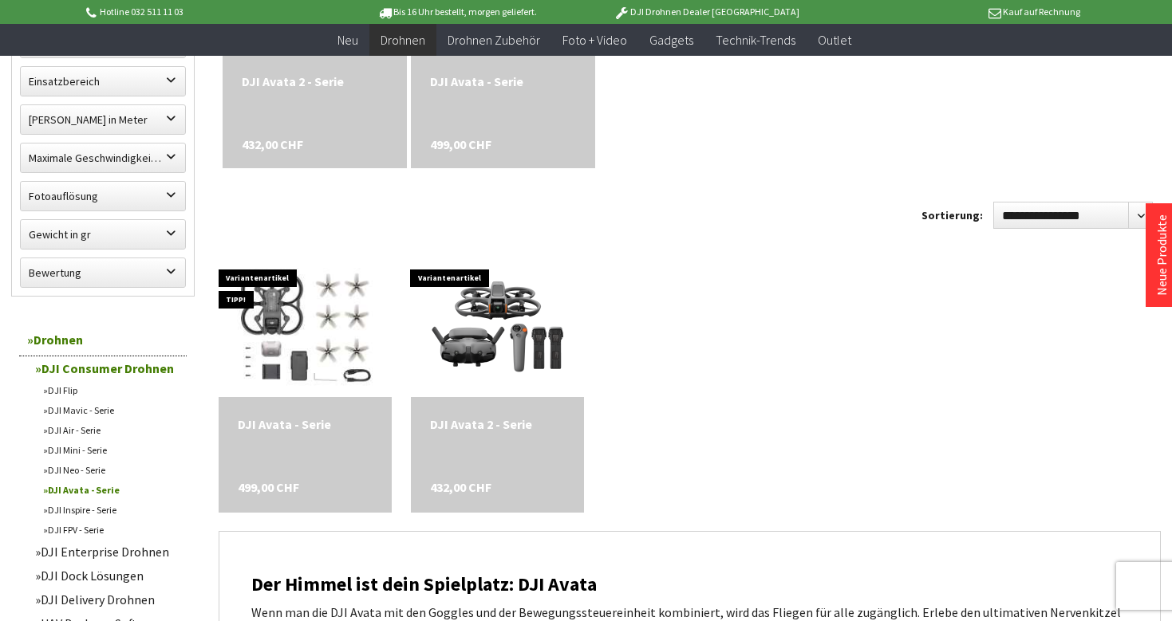
click at [85, 510] on link "DJI Inspire - Serie" at bounding box center [111, 510] width 152 height 20
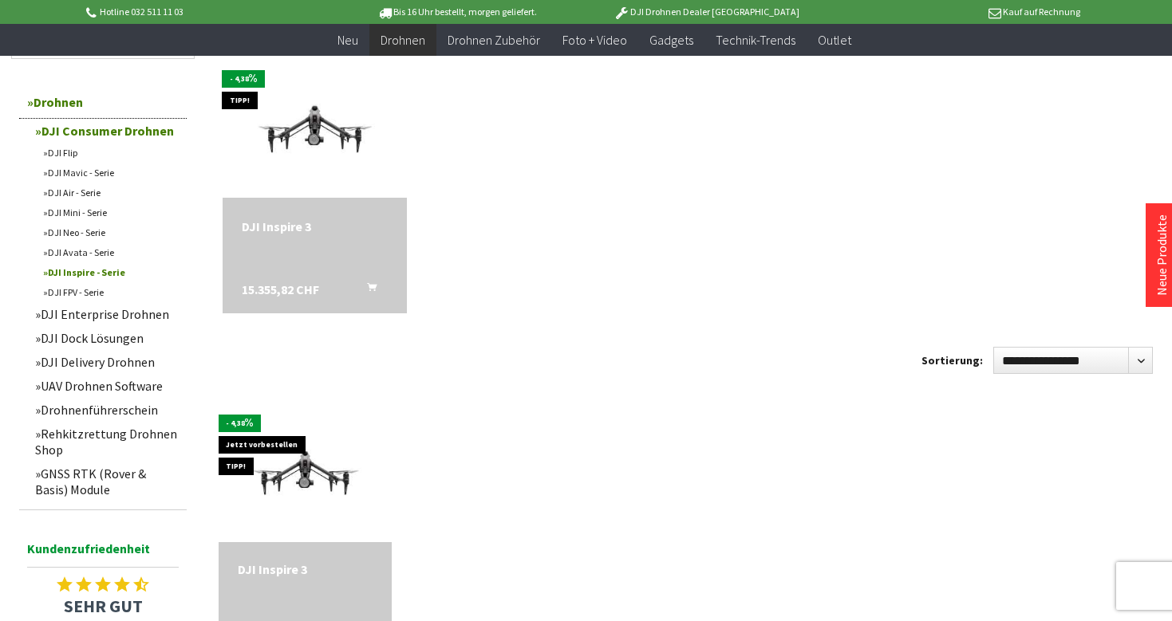
scroll to position [511, 0]
click at [61, 288] on link "DJI FPV - Serie" at bounding box center [111, 292] width 152 height 20
